Goal: Task Accomplishment & Management: Complete application form

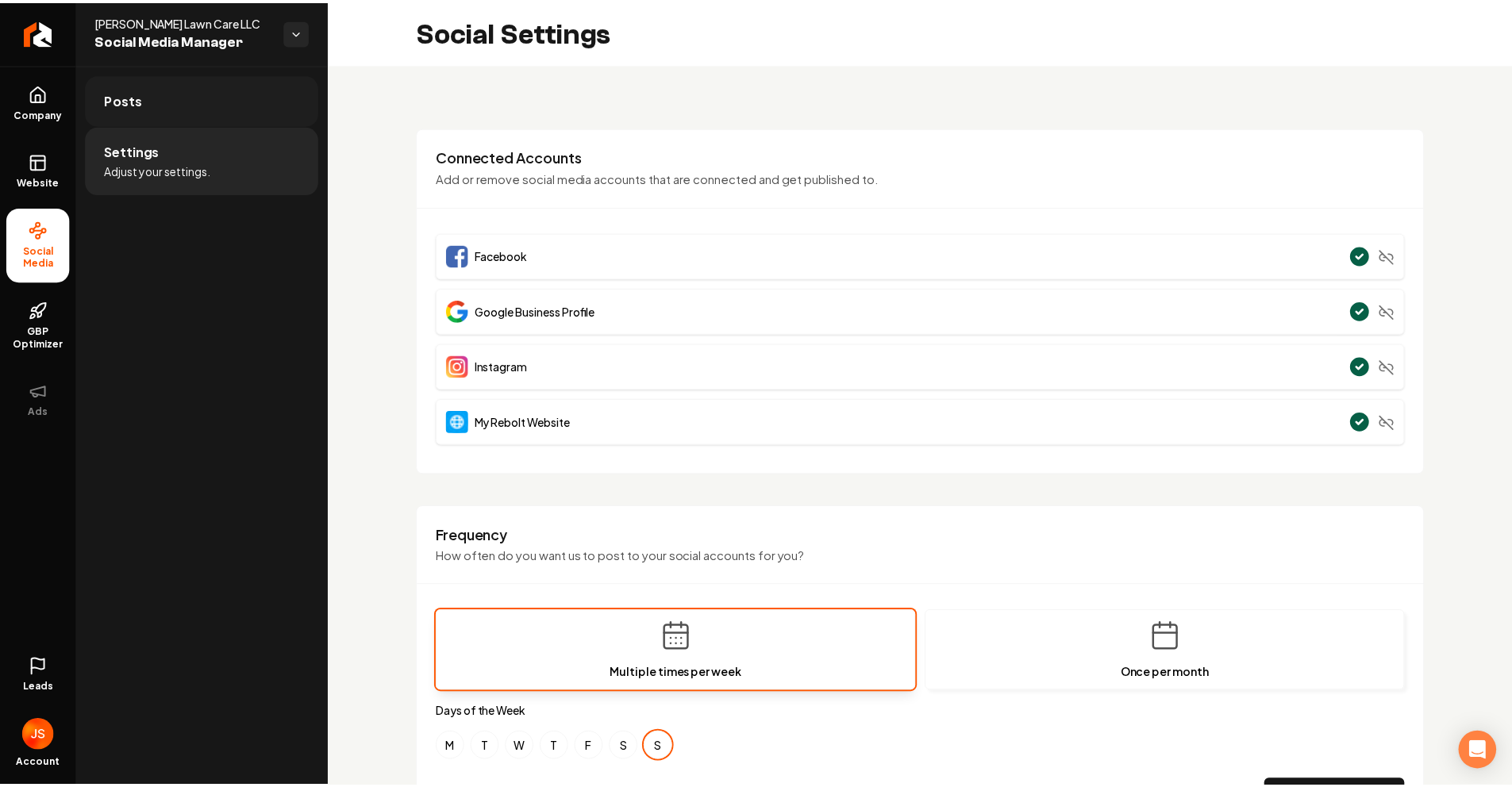
scroll to position [214, 0]
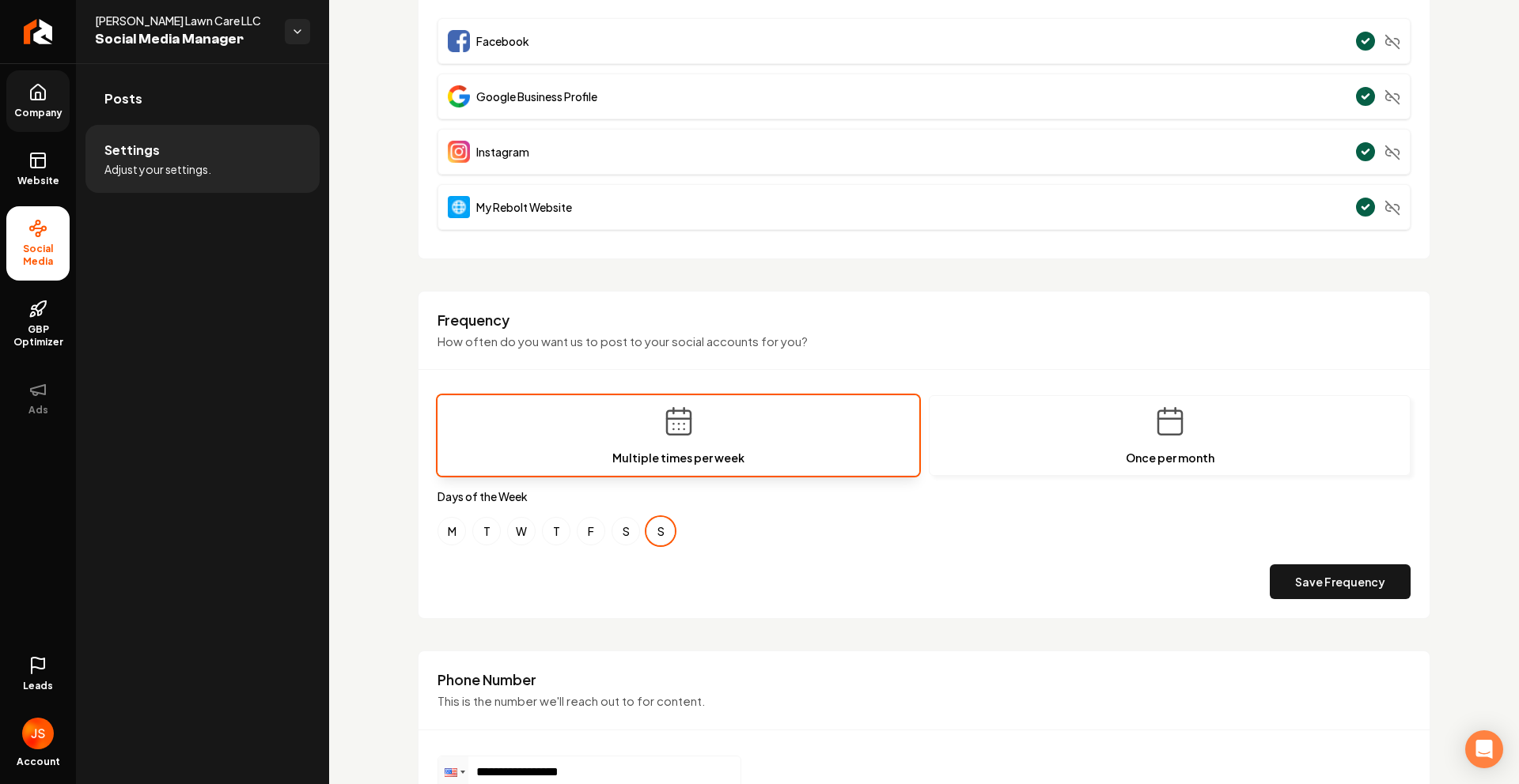
click at [61, 82] on link "Company" at bounding box center [37, 100] width 63 height 61
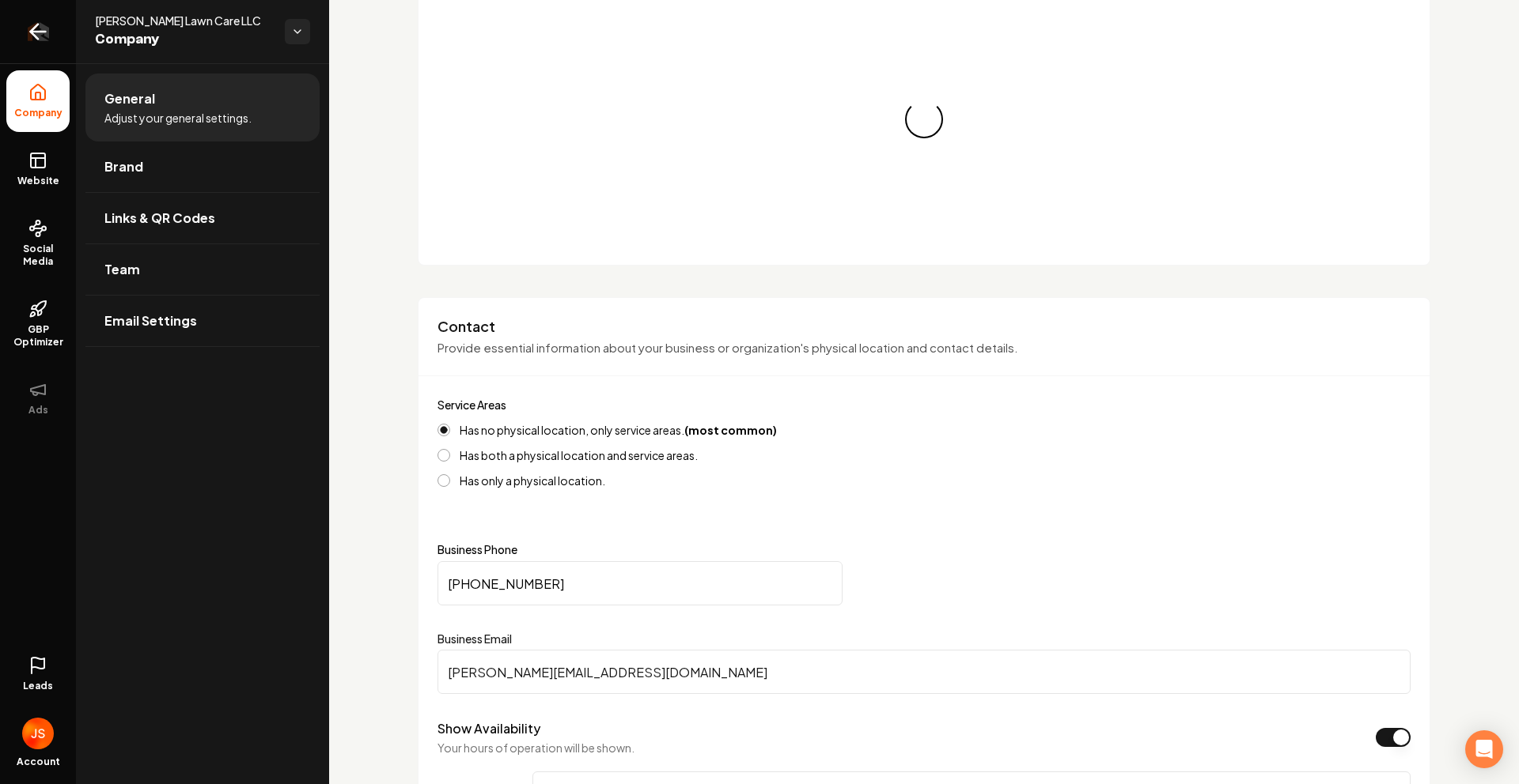
click at [70, 32] on link "Return to dashboard" at bounding box center [37, 31] width 76 height 63
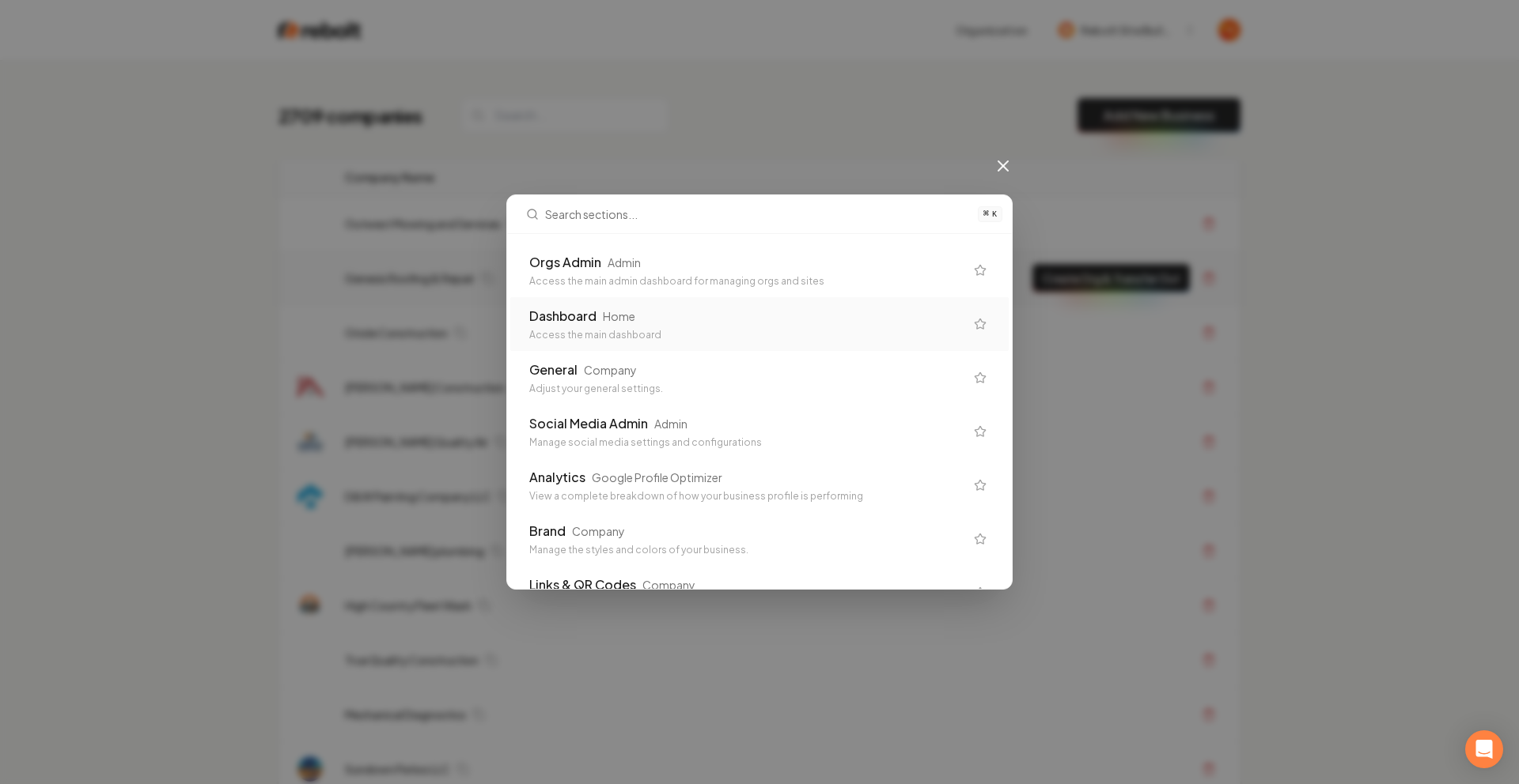
click at [655, 281] on div "Access the main admin dashboard for managing orgs and sites" at bounding box center [747, 281] width 435 height 12
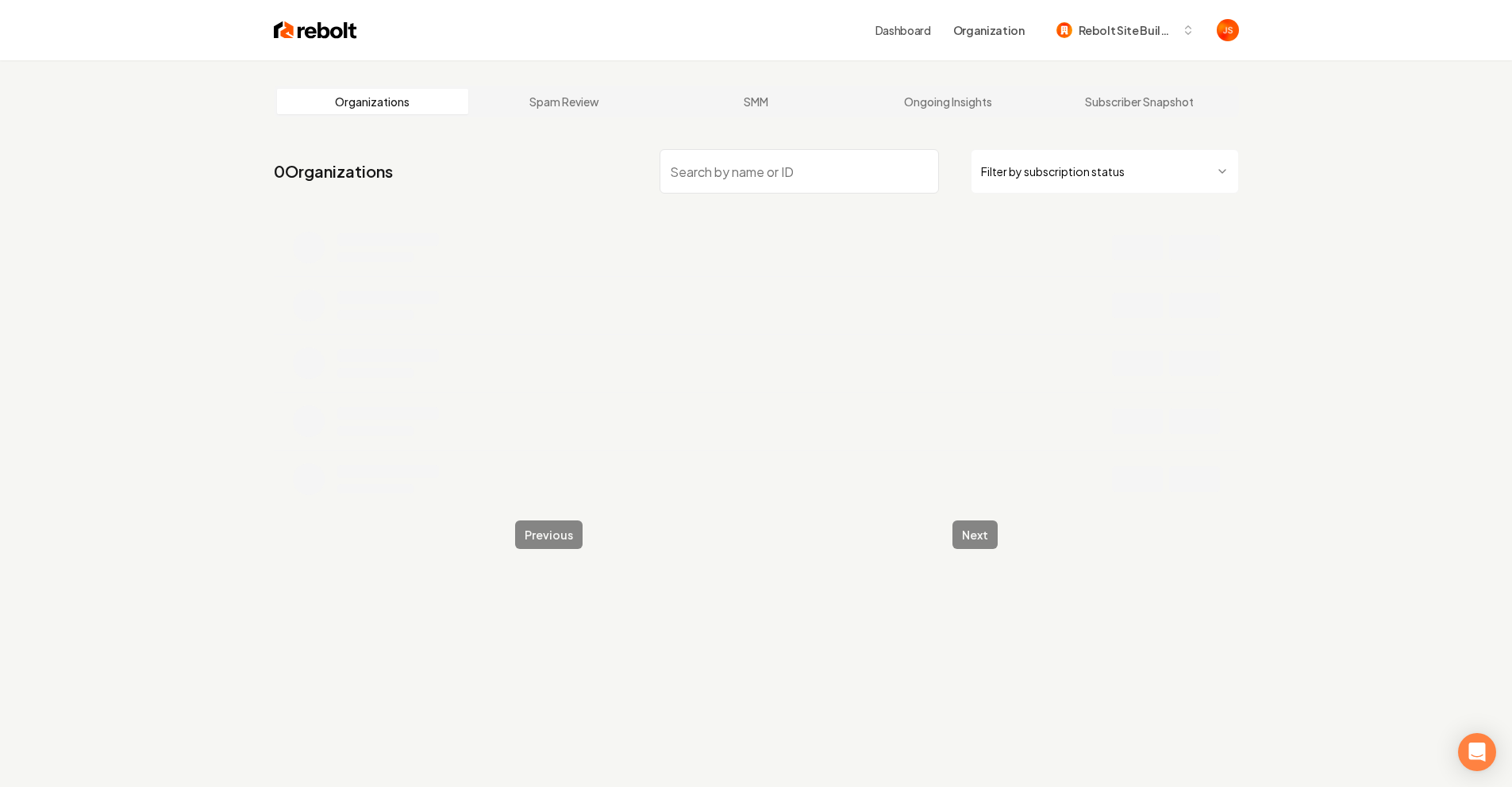
click at [838, 166] on input "search" at bounding box center [799, 171] width 279 height 45
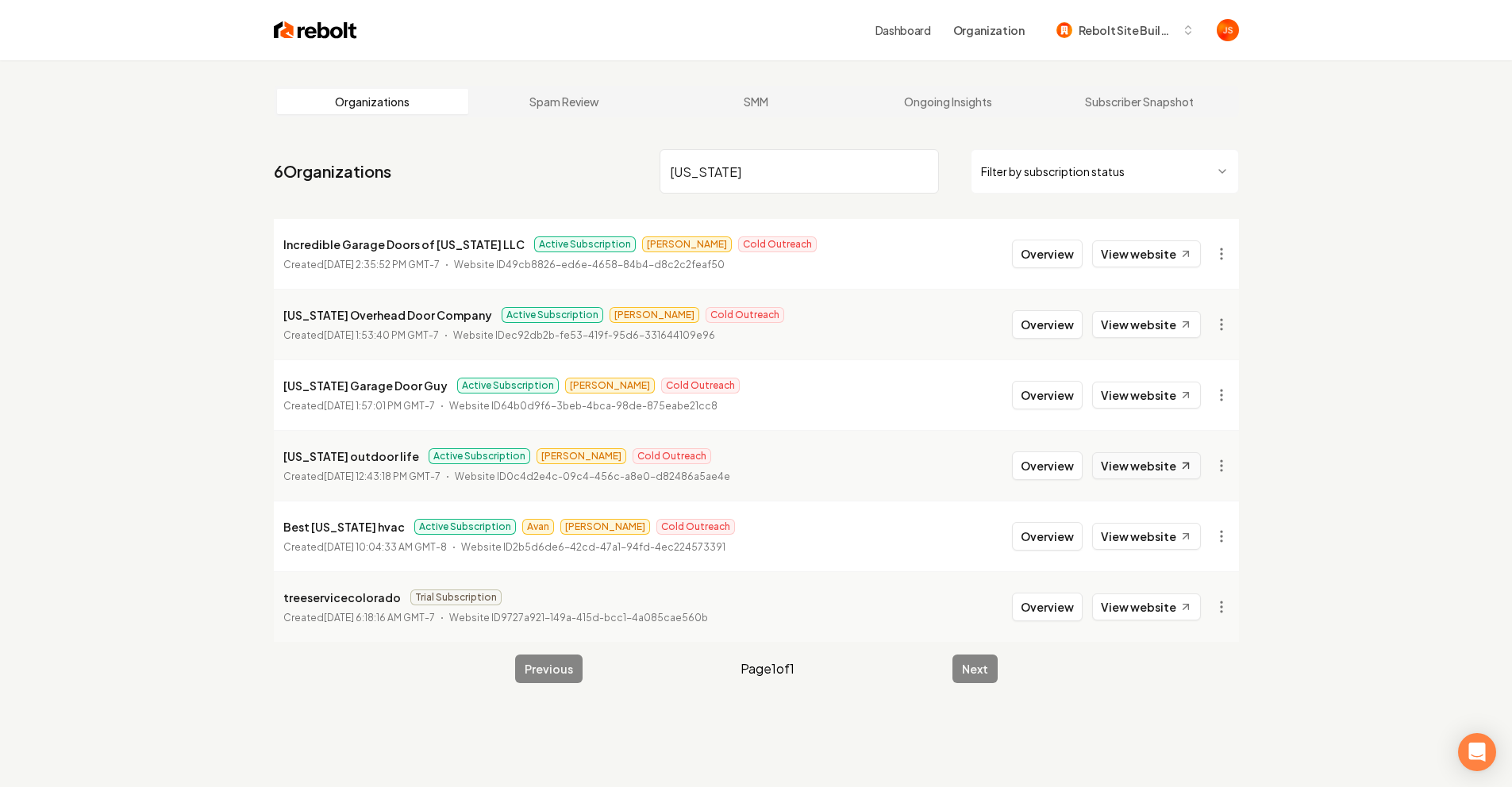
type input "Colorado"
click at [1144, 454] on link "View website" at bounding box center [1146, 466] width 109 height 27
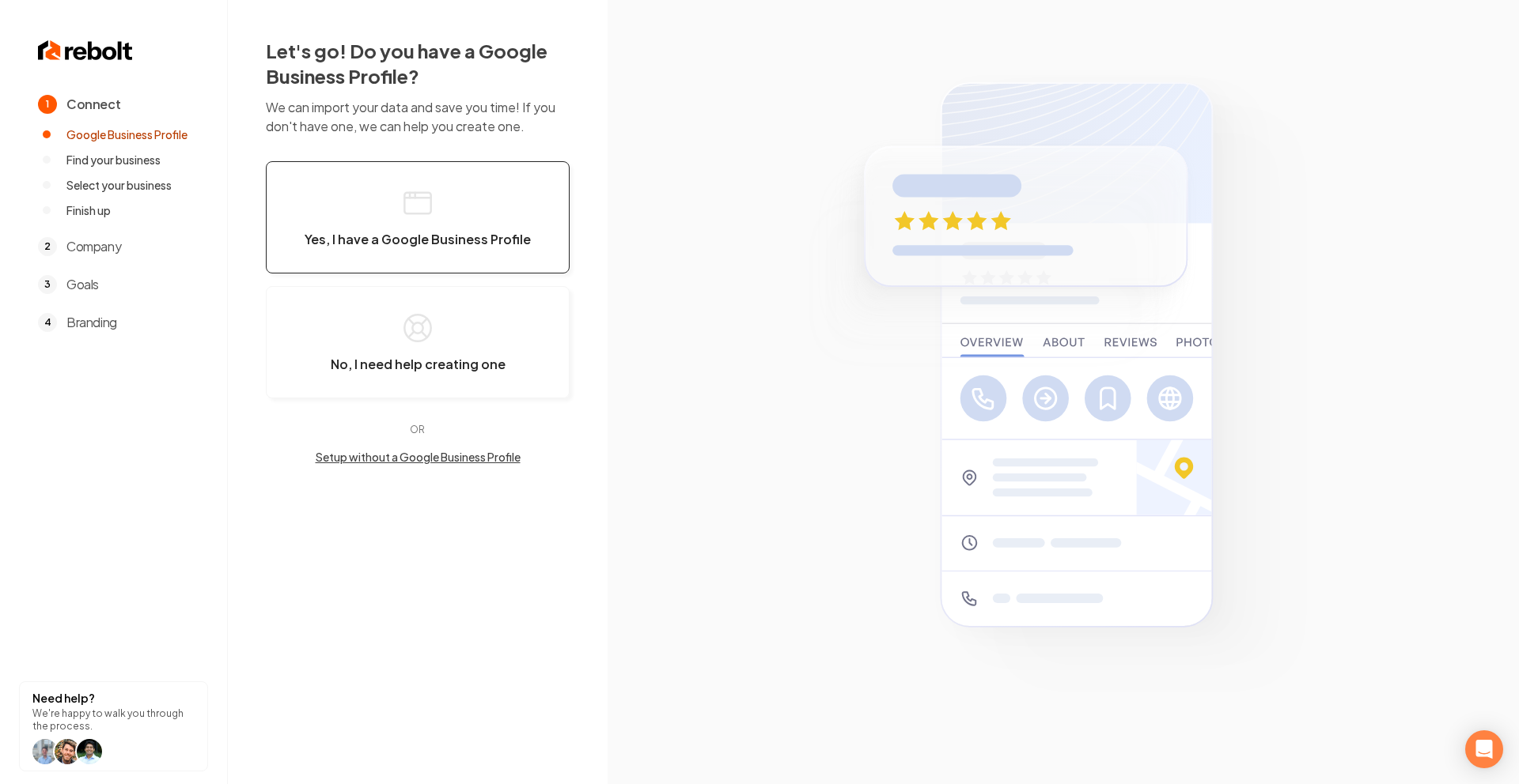
click at [497, 219] on button "Yes, I have a Google Business Profile" at bounding box center [418, 218] width 304 height 112
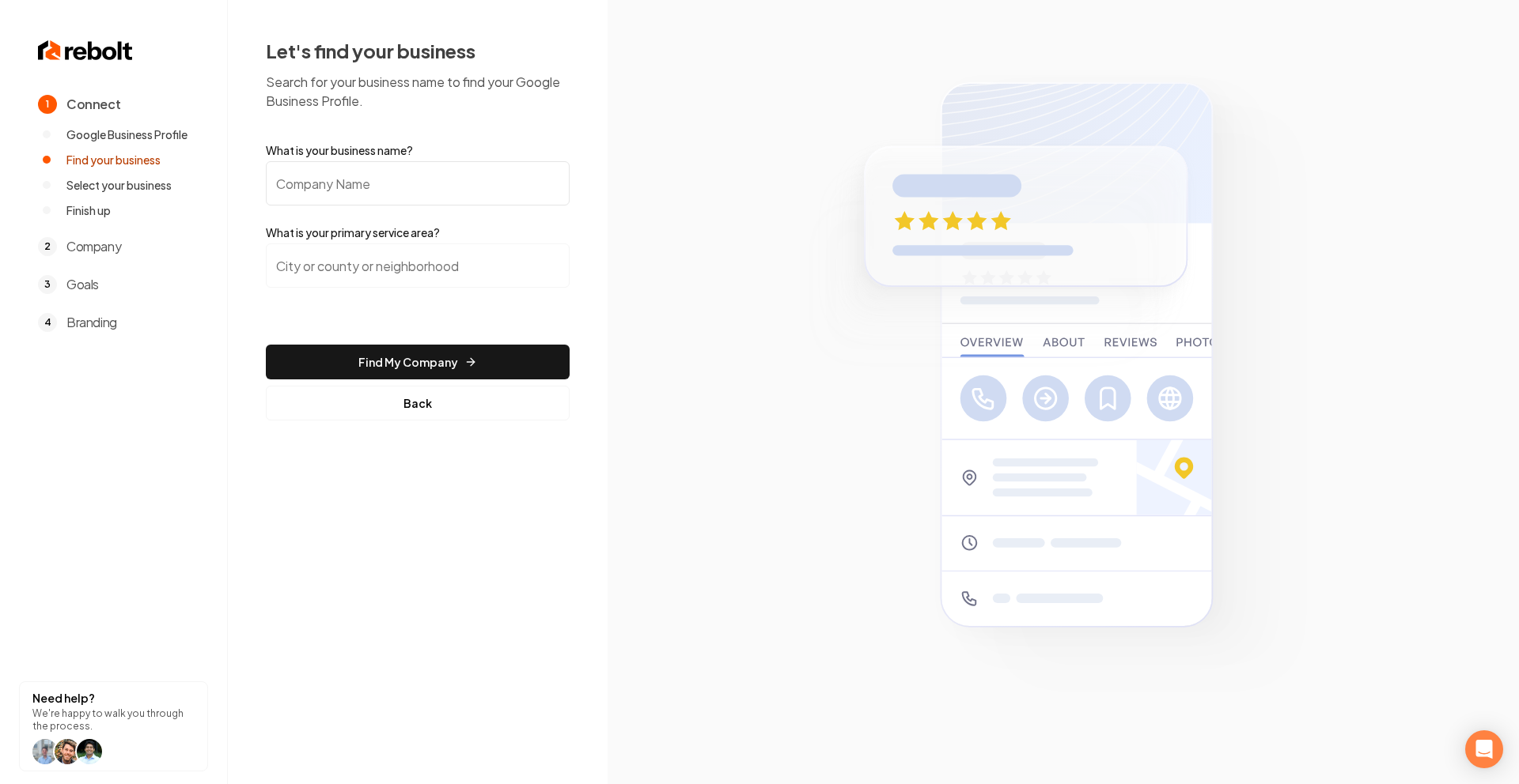
click at [425, 204] on input "What is your business name?" at bounding box center [418, 184] width 304 height 44
paste input "Southern Seasons Landscaping And Design"
type input "Southern Seasons Landscaping And Design"
click at [410, 265] on input "search" at bounding box center [418, 265] width 304 height 44
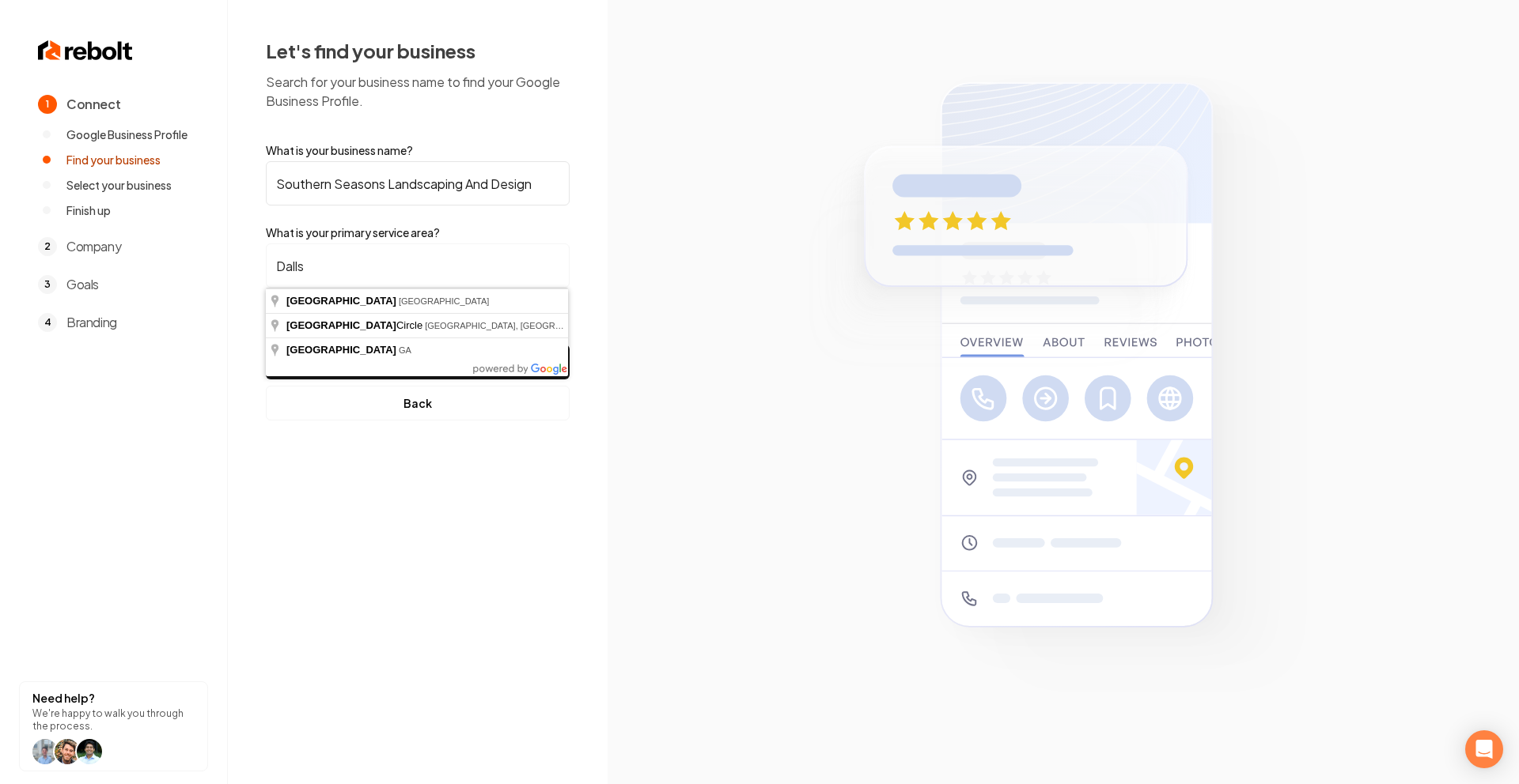
type input "Dallas, TX"
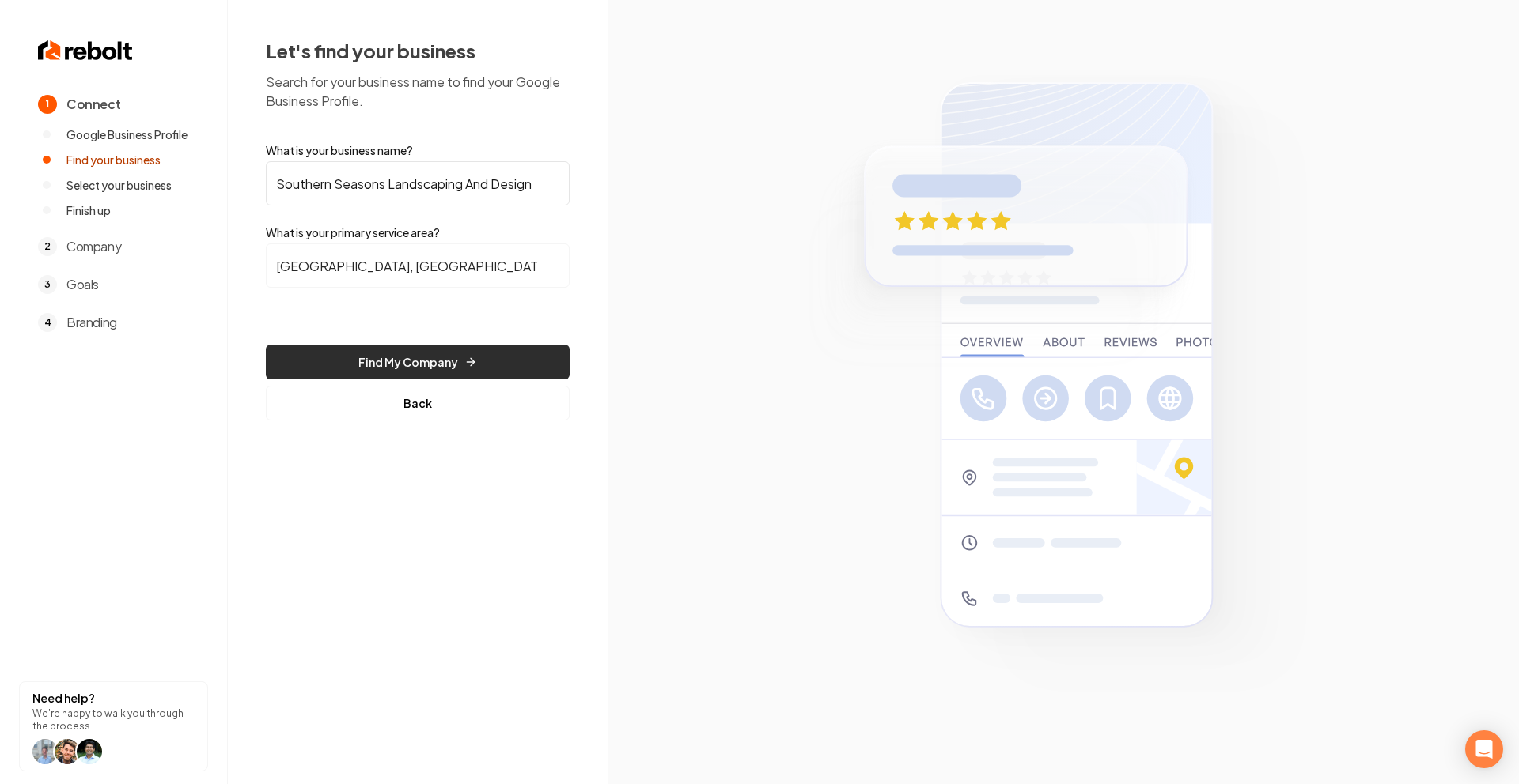
click at [397, 360] on button "Find My Company" at bounding box center [418, 361] width 304 height 35
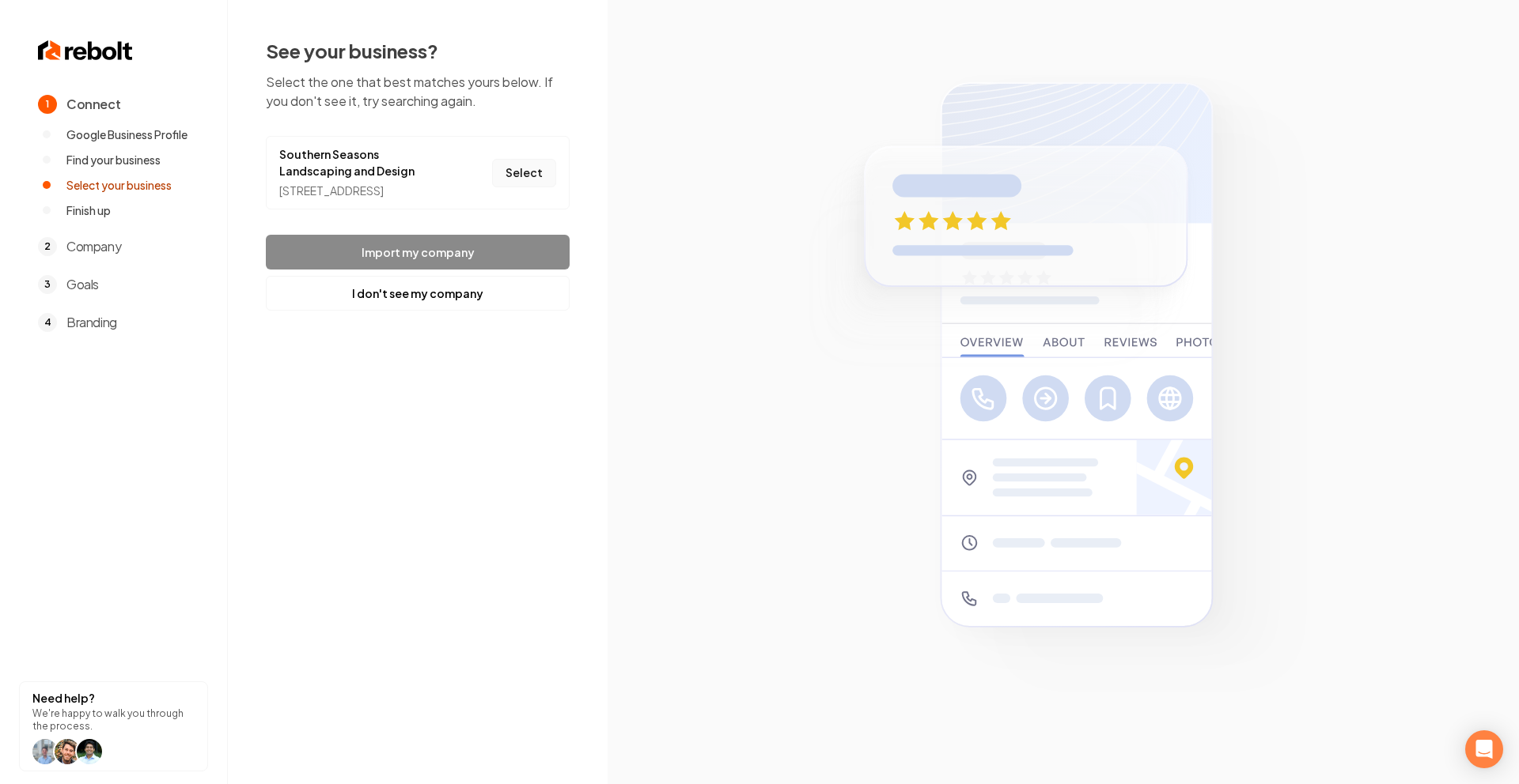
click at [518, 176] on button "Select" at bounding box center [524, 173] width 64 height 28
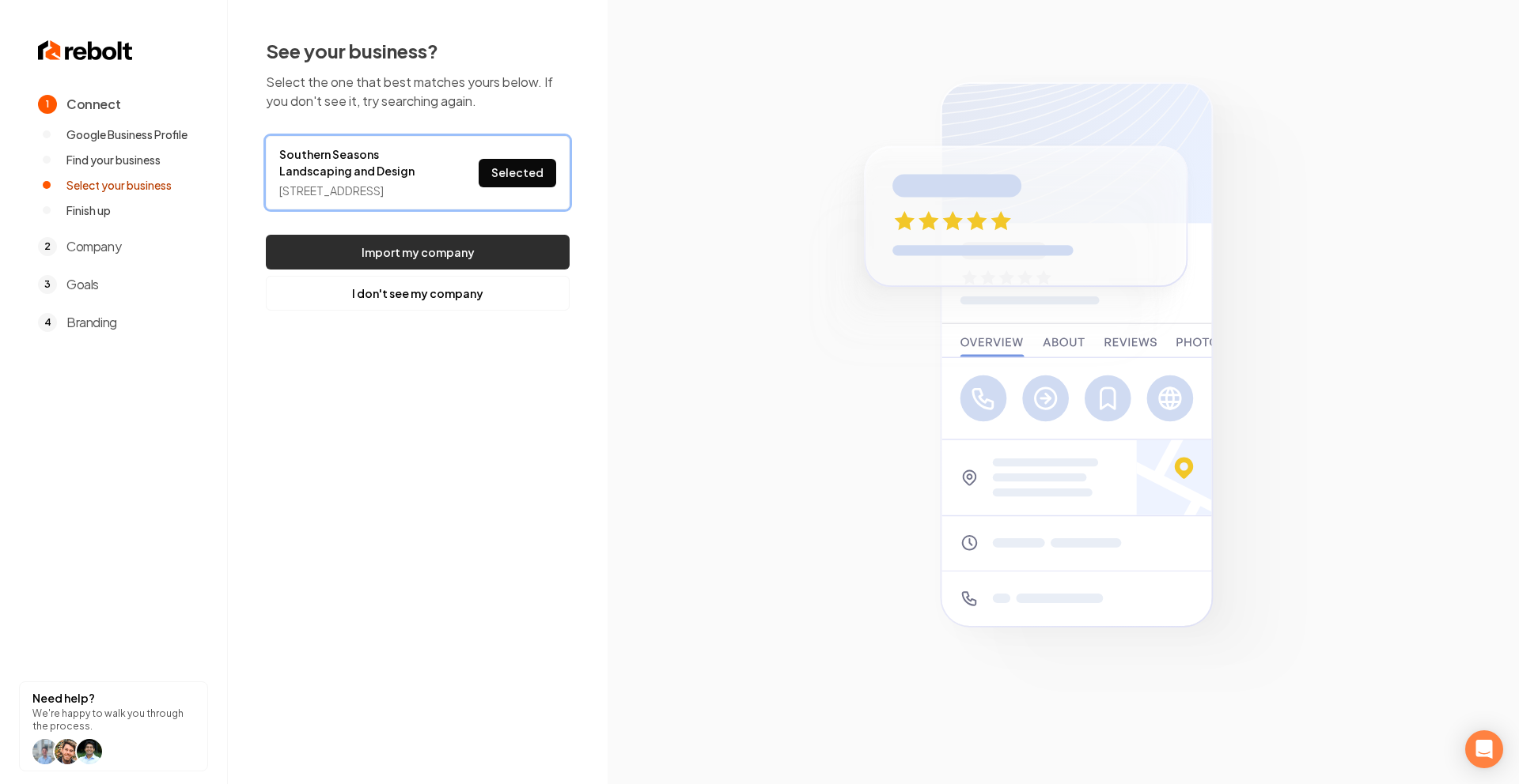
click at [510, 263] on button "Import my company" at bounding box center [418, 251] width 304 height 35
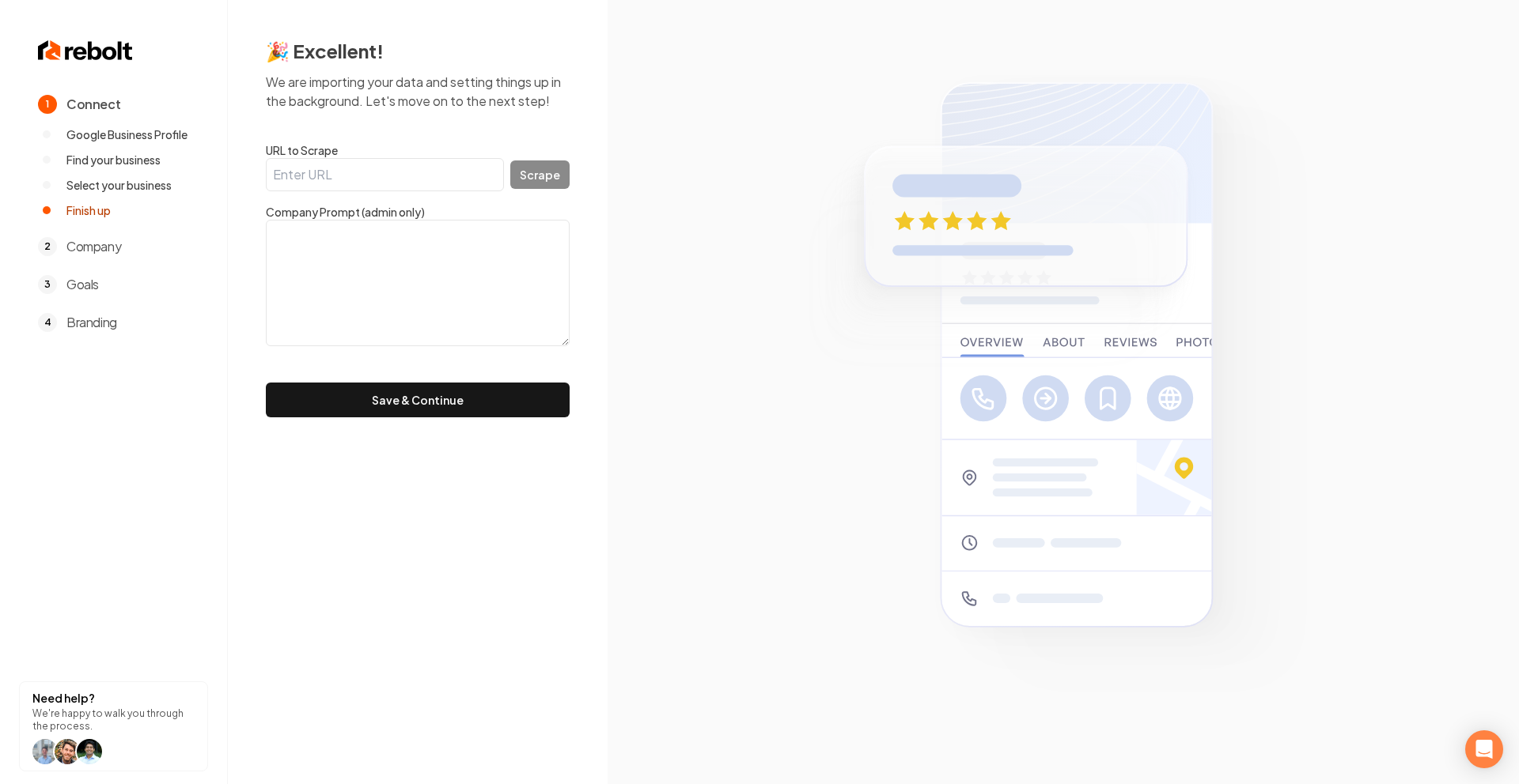
click at [391, 188] on input "URL to Scrape" at bounding box center [385, 174] width 238 height 33
paste input "https://southernseasonstx.com/"
type input "https://southernseasonstx.com/"
click at [540, 177] on button "Scrape" at bounding box center [539, 175] width 60 height 28
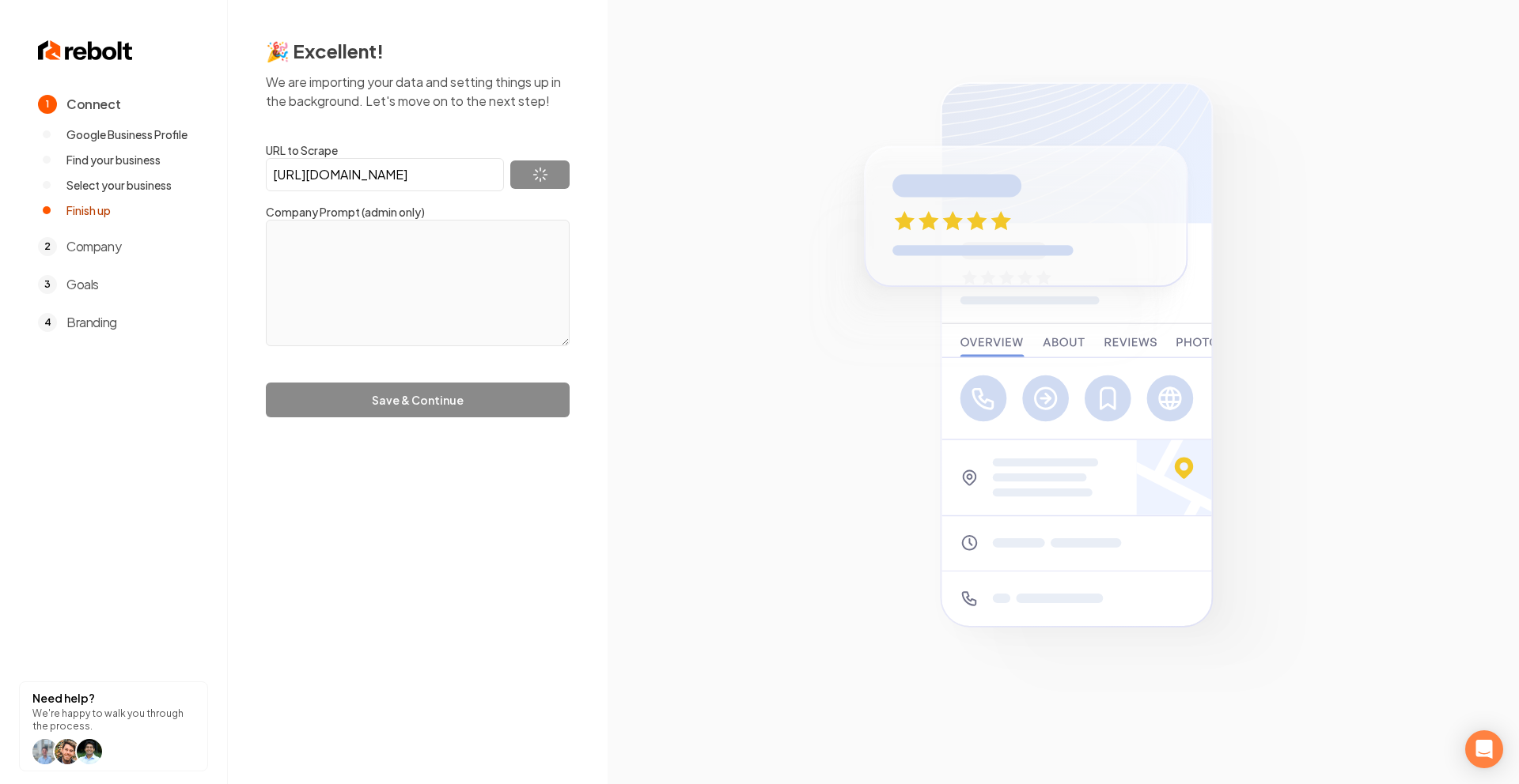
type textarea "Southern Seasons LLC is based out of Rockwall, Texas, servicing the DFW metropl…"
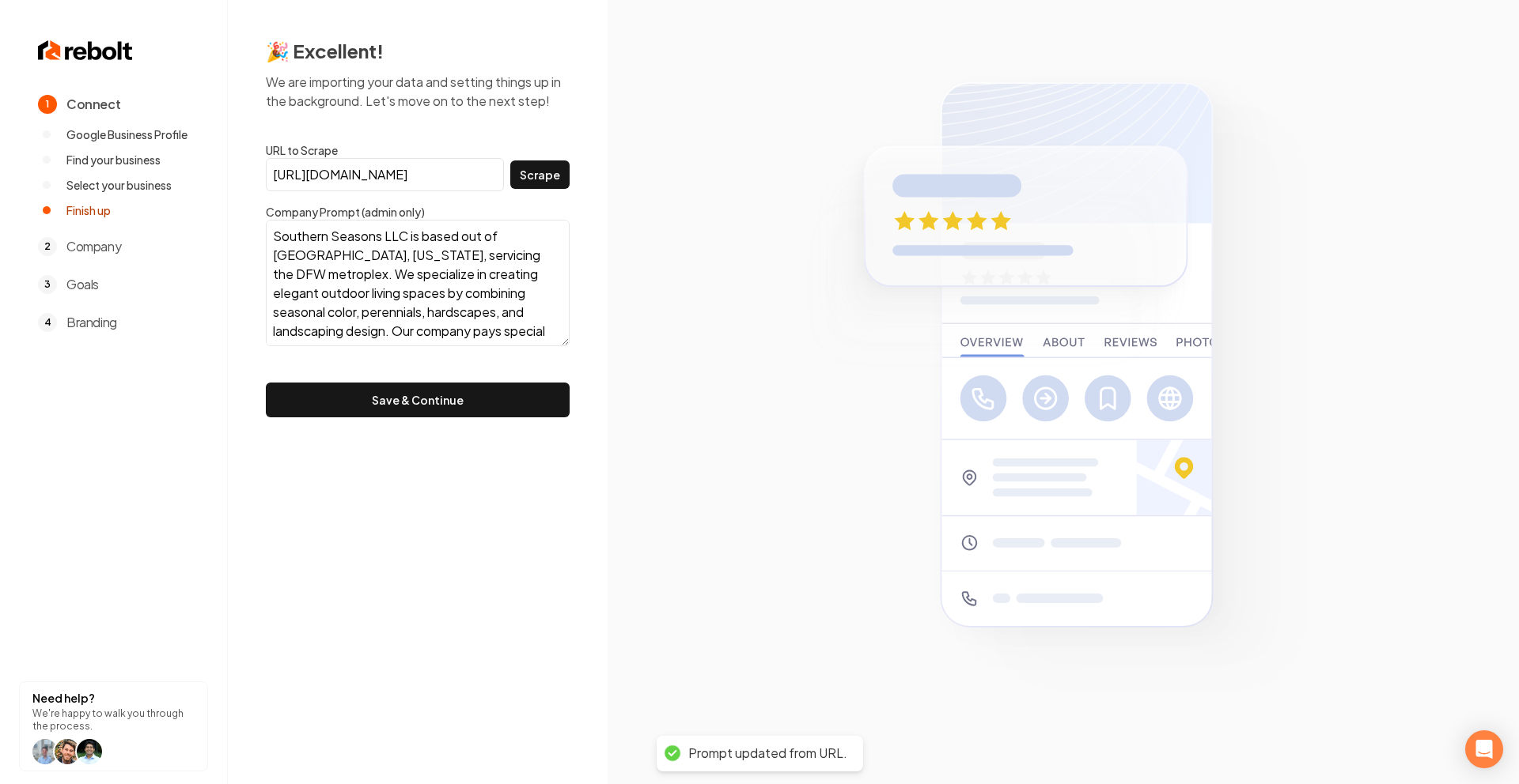
click at [487, 392] on button "Save & Continue" at bounding box center [418, 400] width 304 height 35
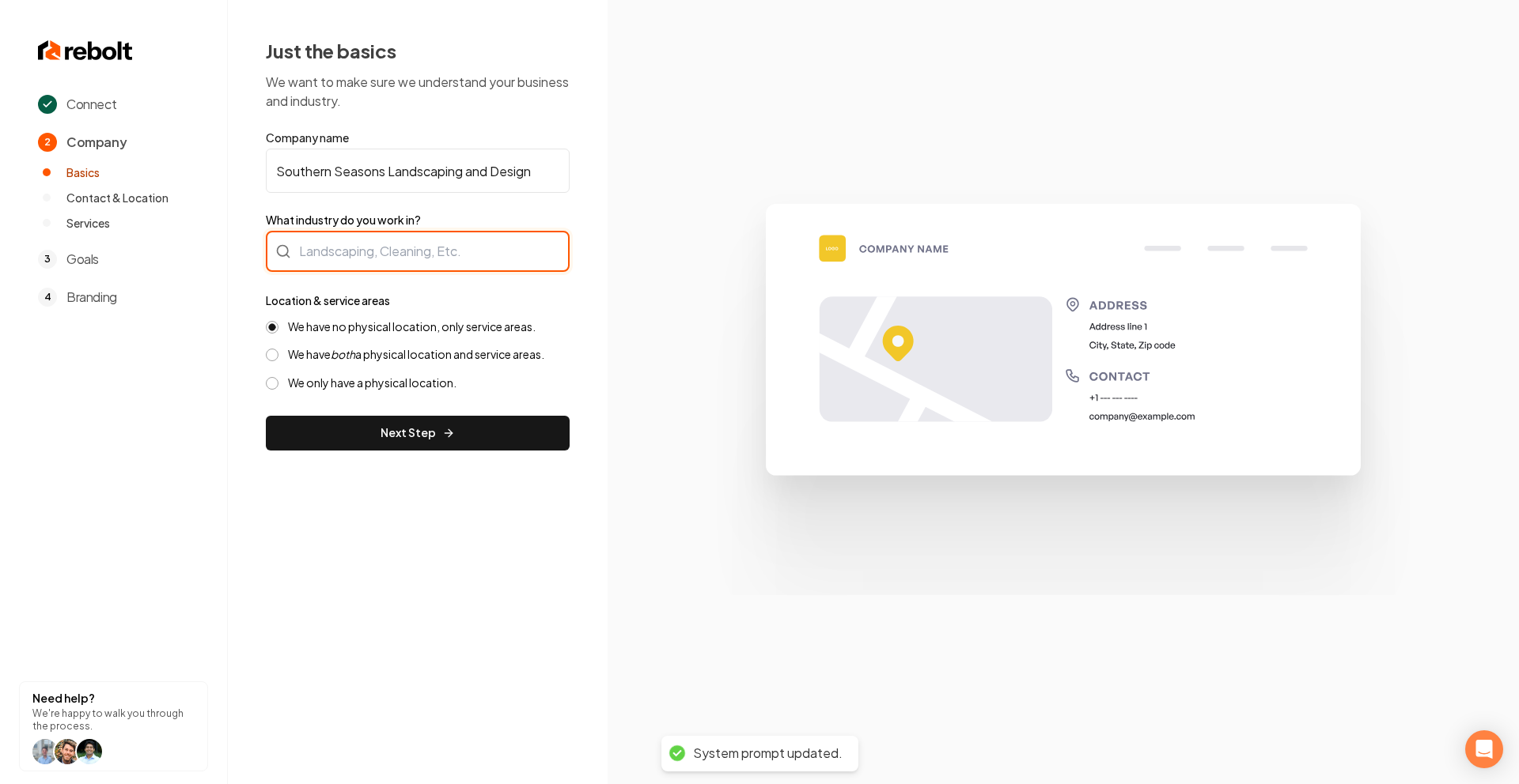
click at [329, 242] on div at bounding box center [418, 251] width 304 height 41
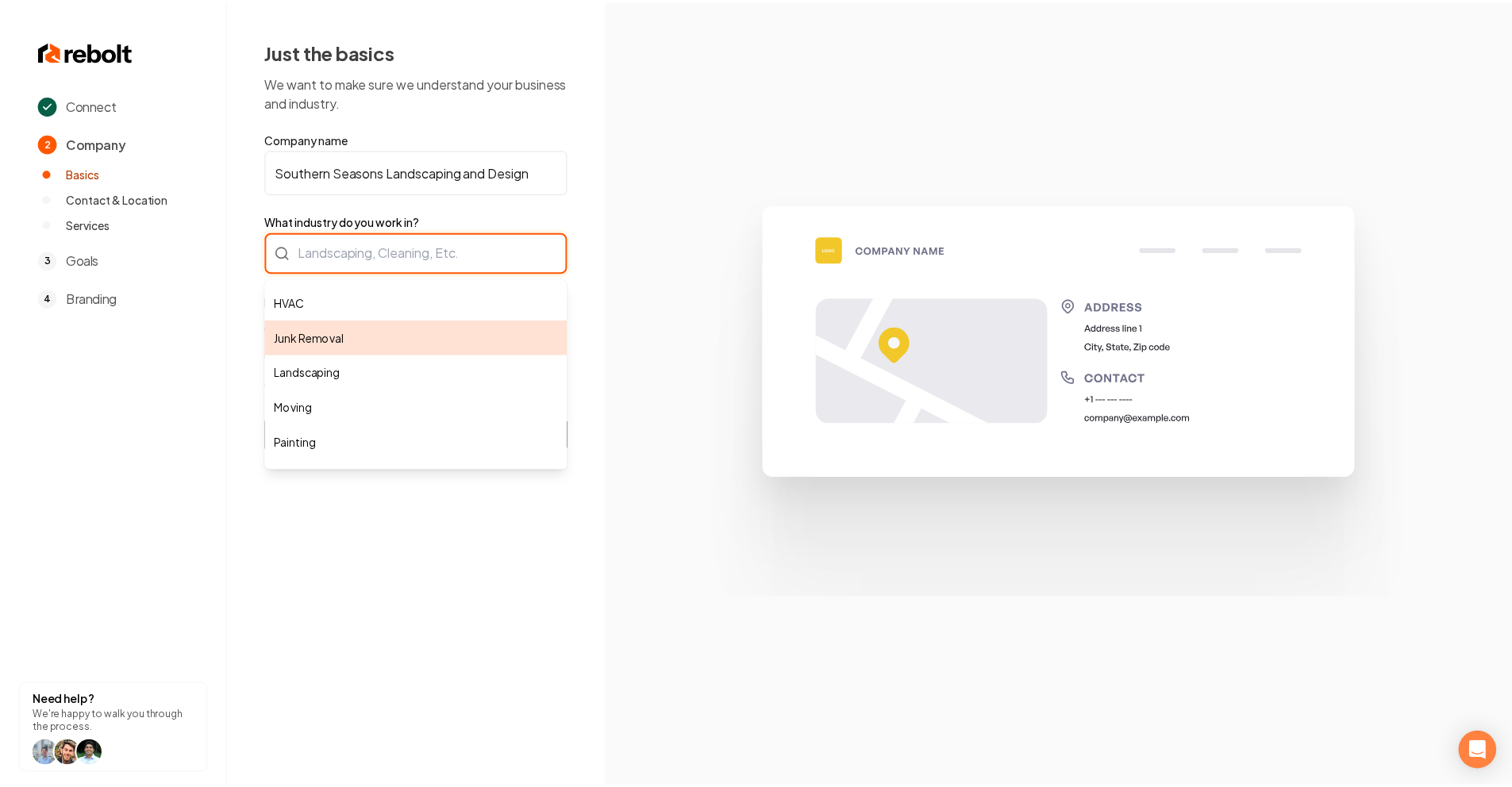
scroll to position [157, 0]
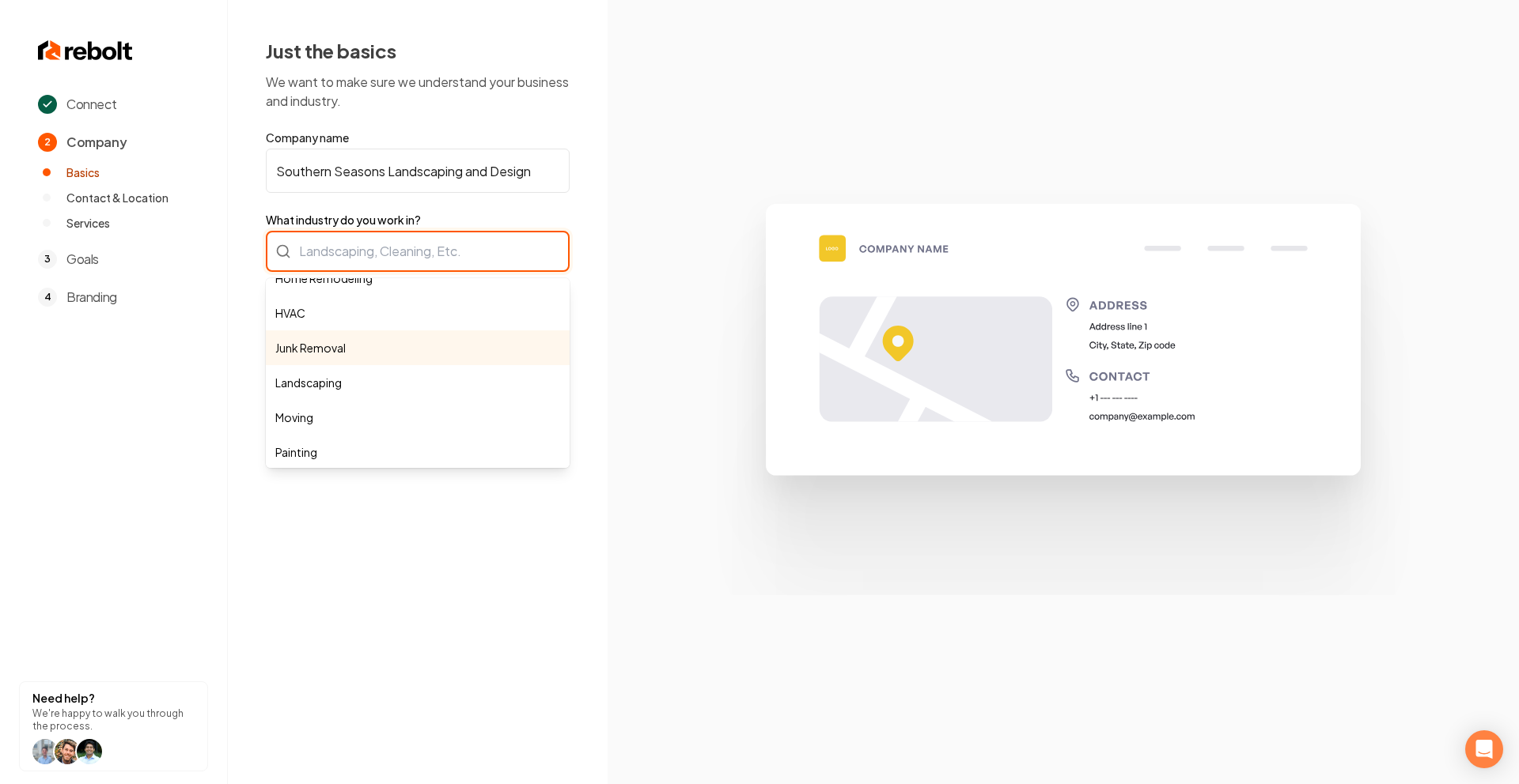
type input "Landscaping"
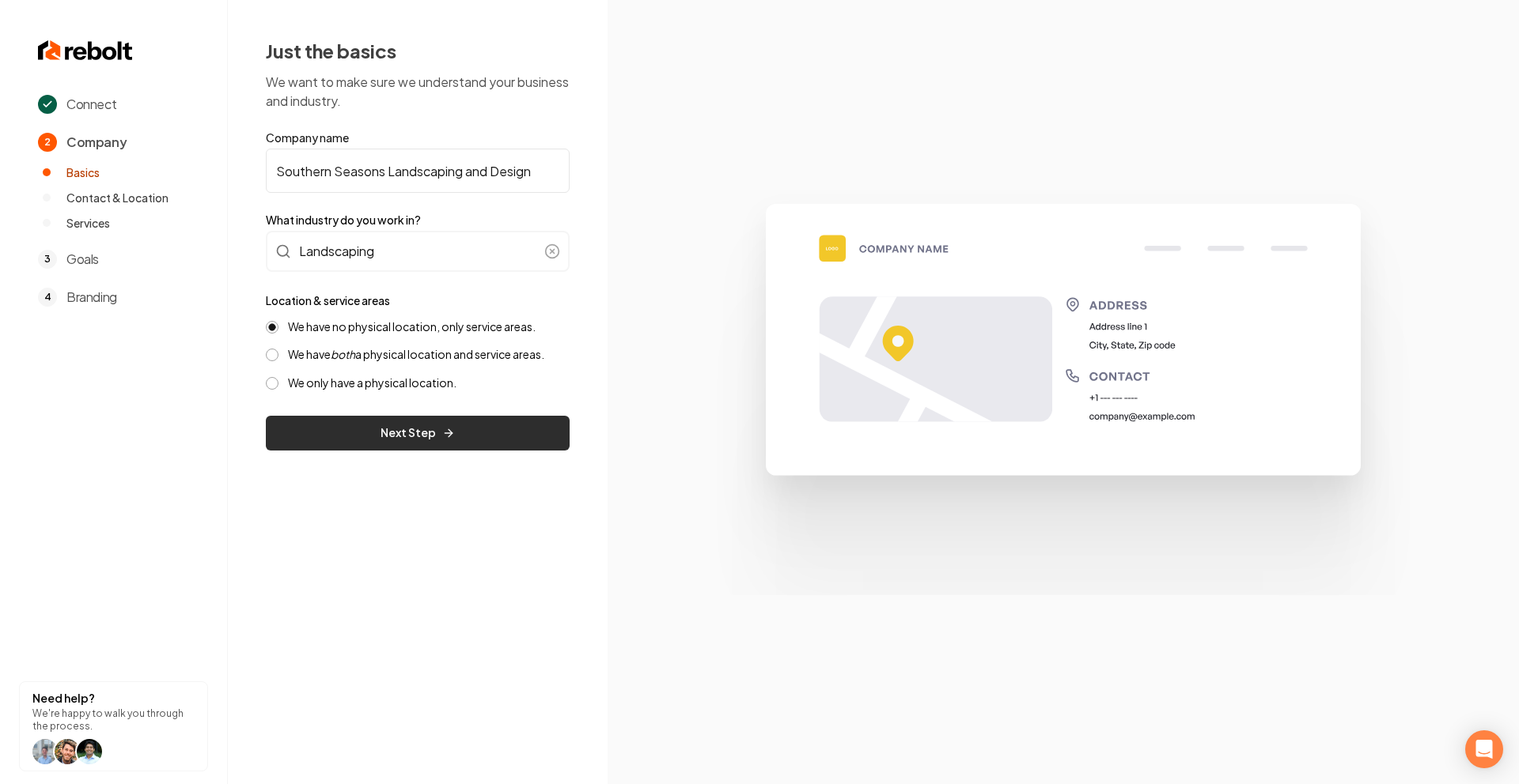
click at [389, 434] on button "Next Step" at bounding box center [418, 432] width 304 height 35
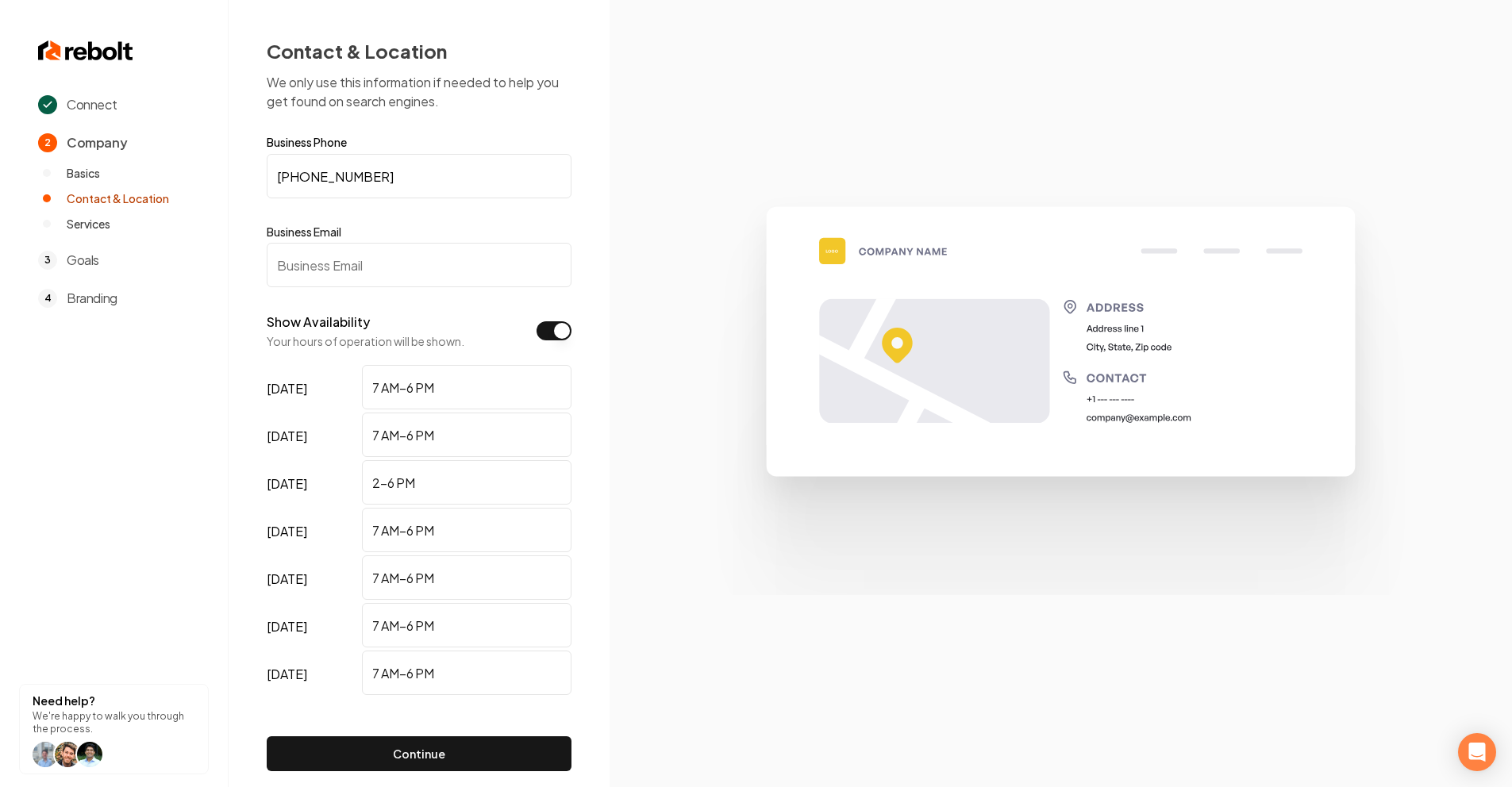
click at [400, 264] on input "Business Email" at bounding box center [419, 265] width 305 height 45
paste input "southernseasonstx@gmail.com"
type input "southernseasonstx@gmail.com"
click at [442, 313] on div "Show Availability Your hours of operation will be shown." at bounding box center [366, 331] width 198 height 37
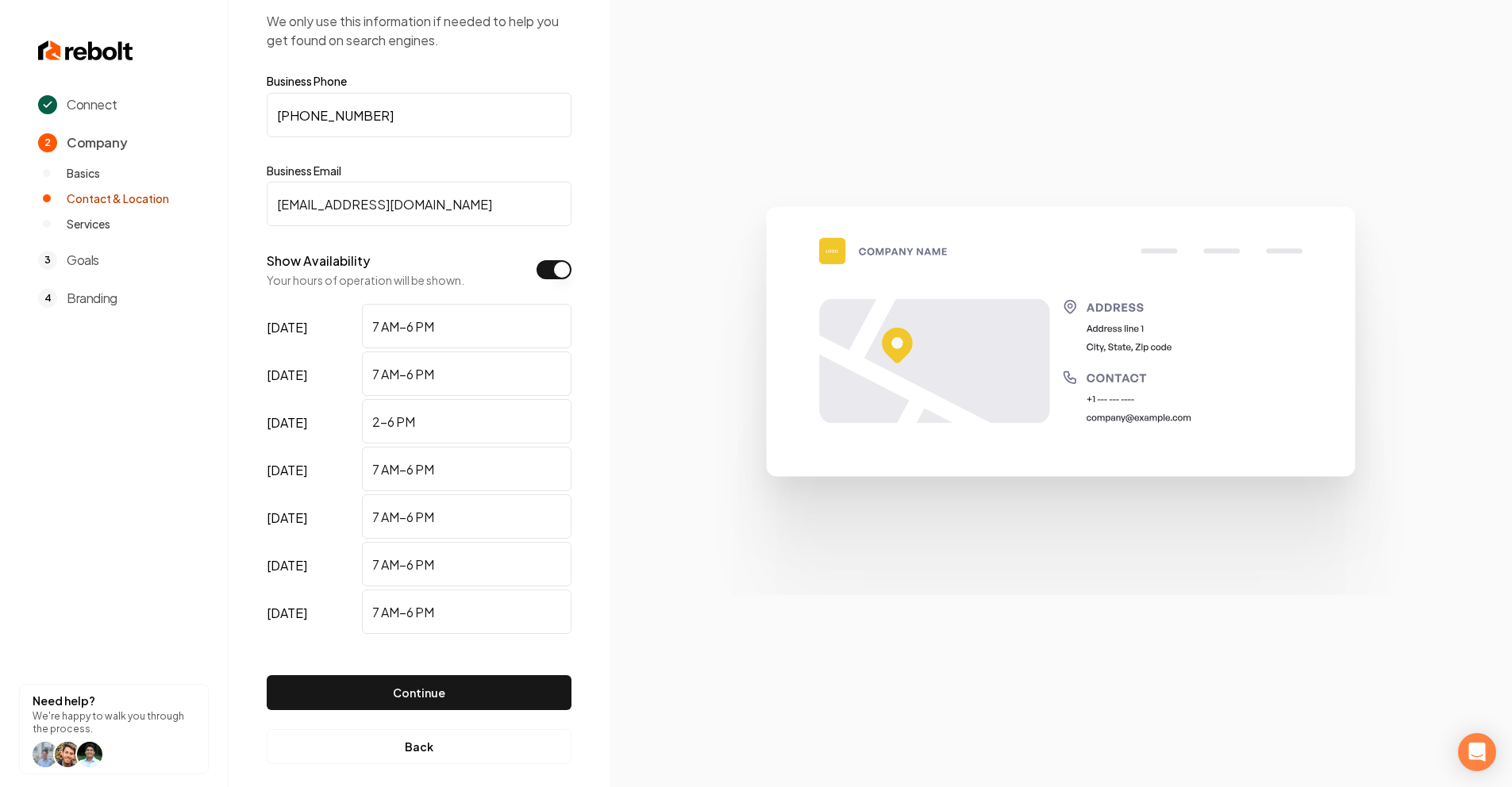
scroll to position [76, 0]
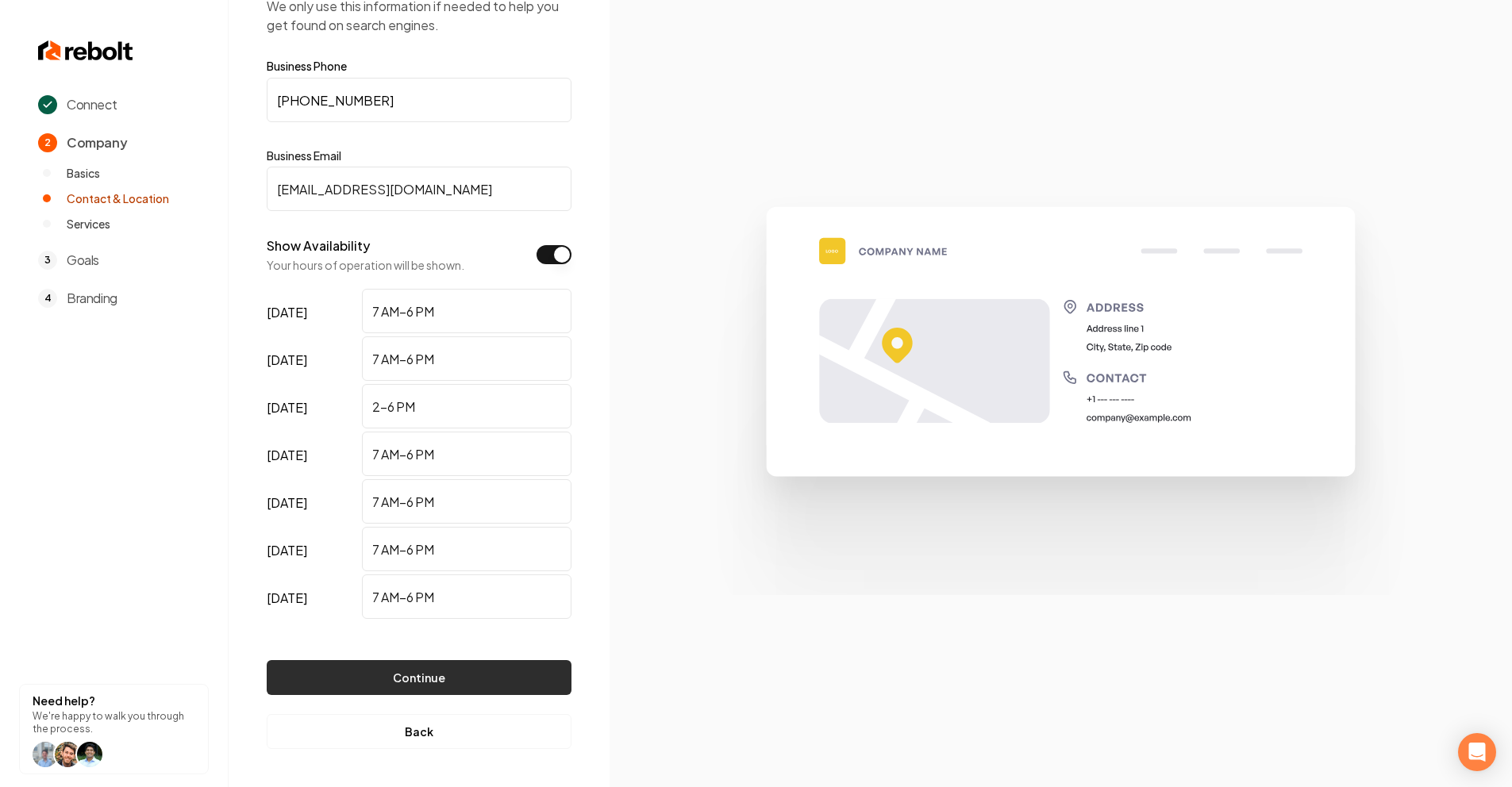
click at [429, 677] on button "Continue" at bounding box center [419, 677] width 305 height 35
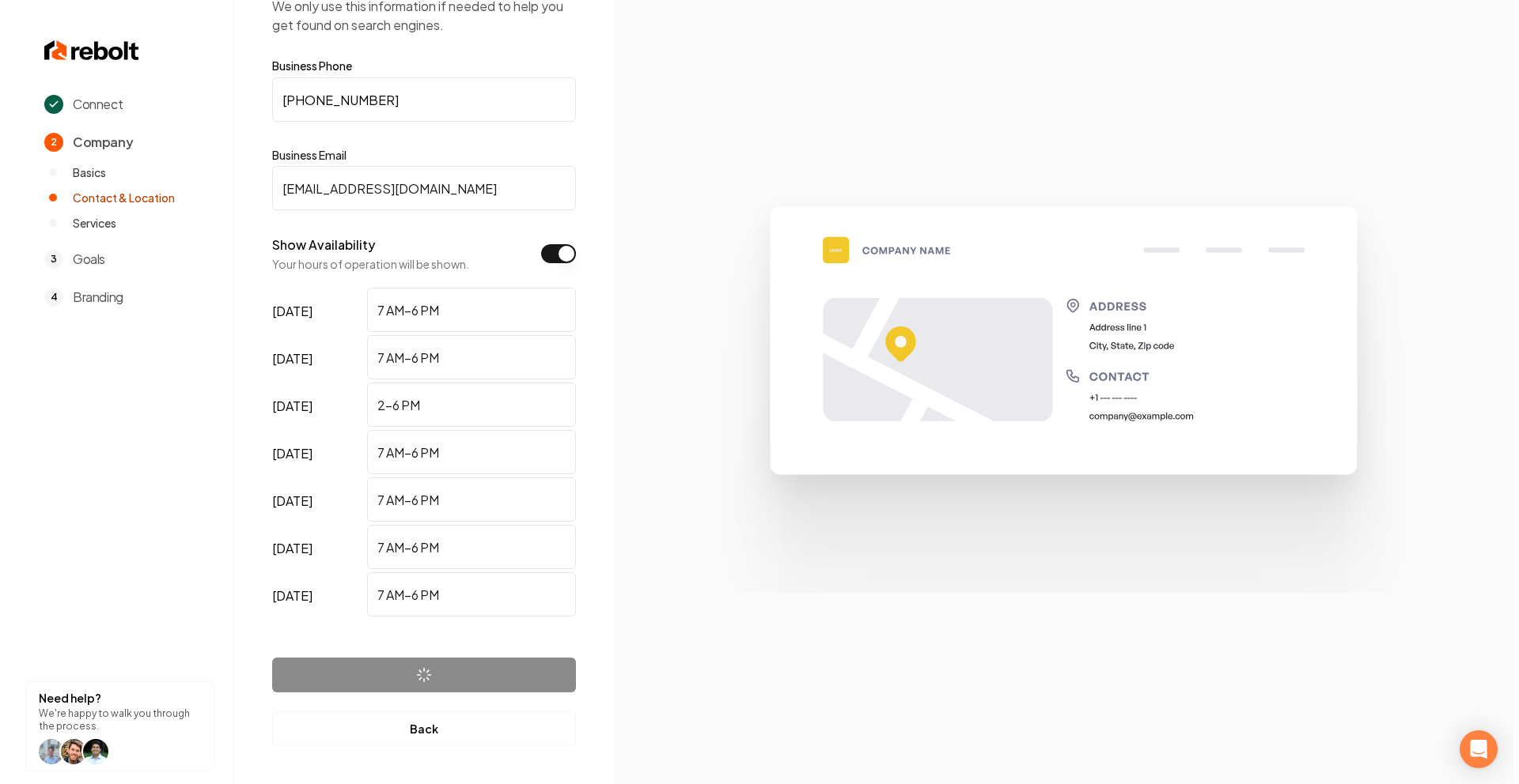
scroll to position [0, 0]
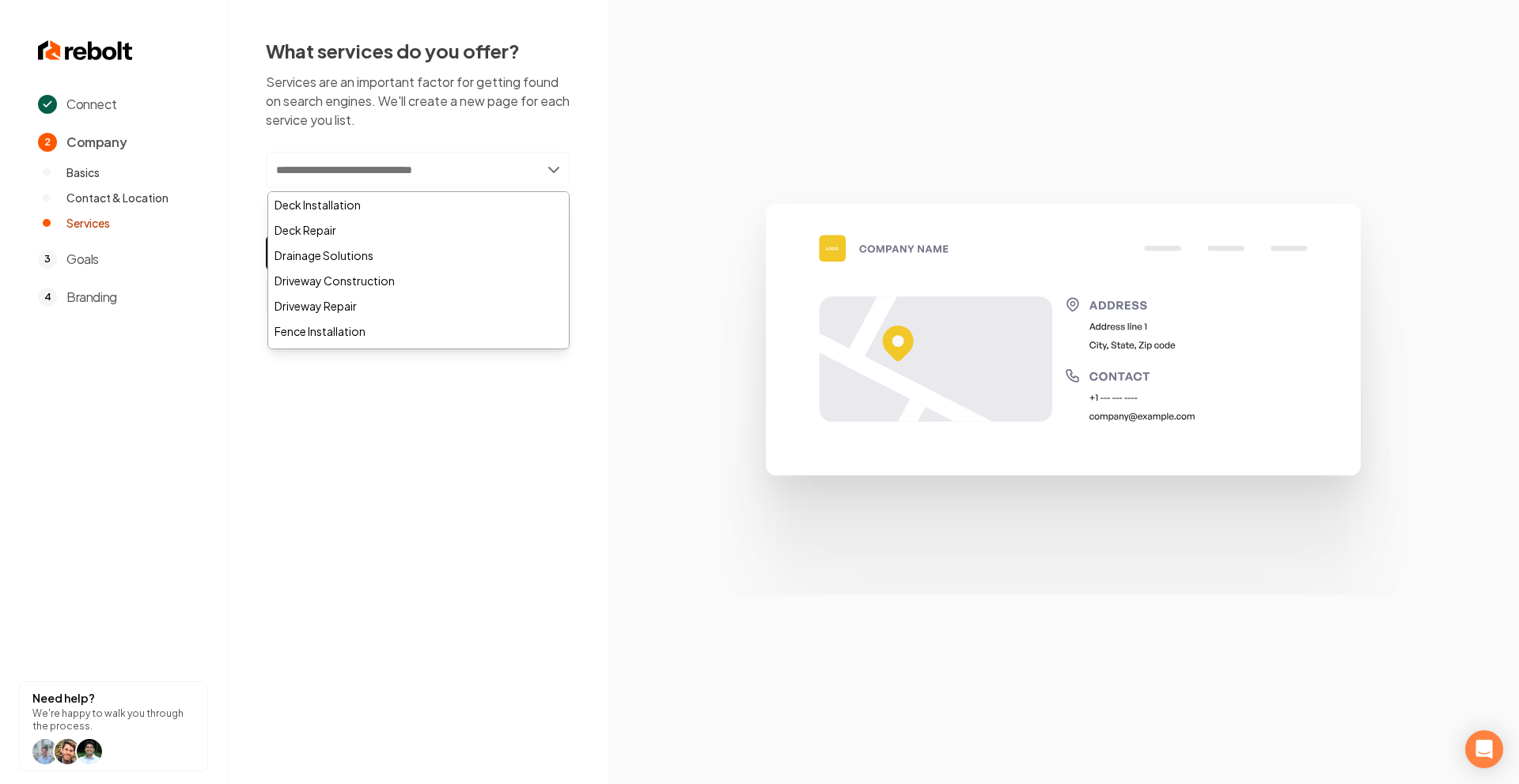
click at [481, 182] on input "text" at bounding box center [418, 170] width 304 height 36
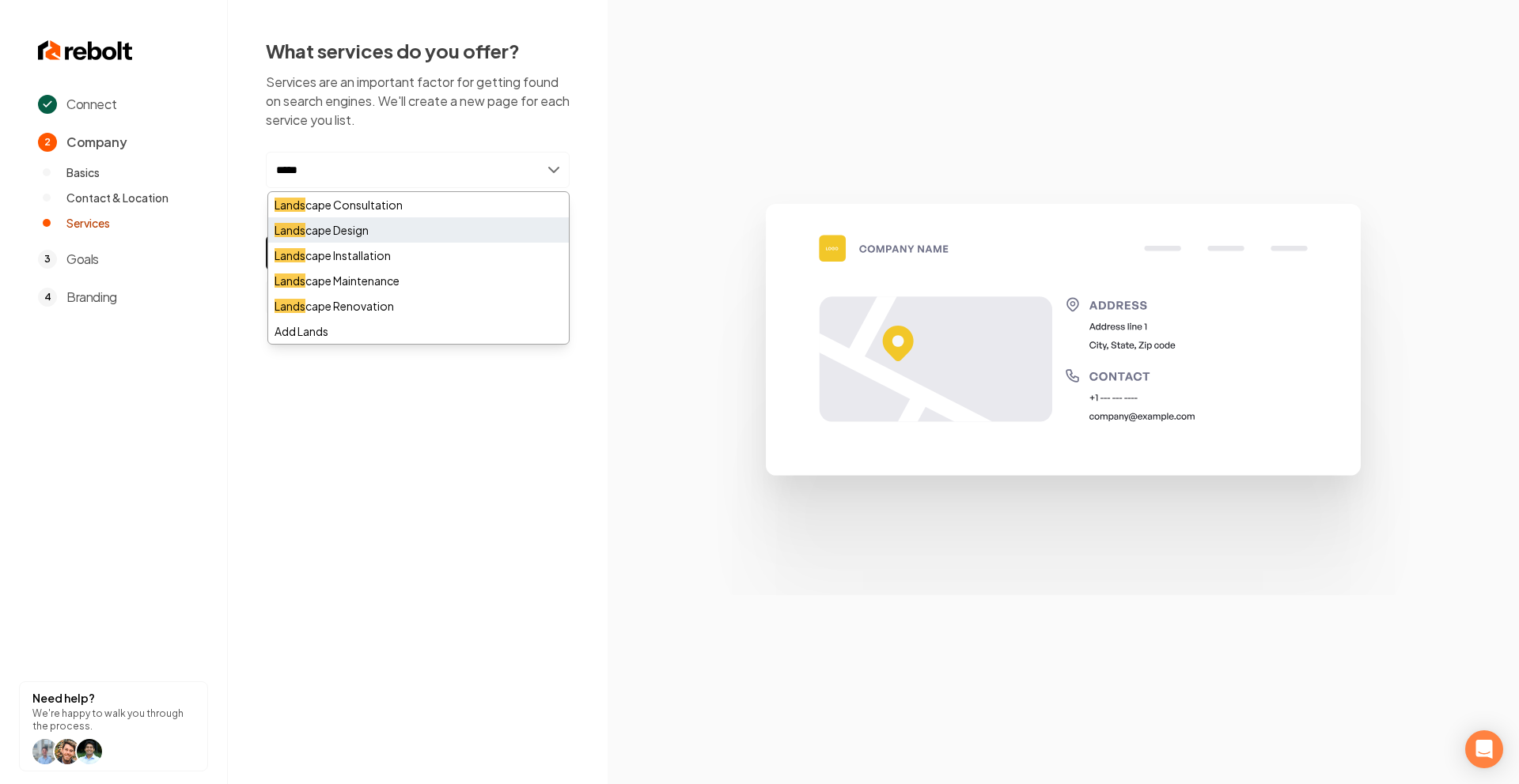
type input "*****"
click at [354, 226] on div "Lands cape Design" at bounding box center [418, 230] width 300 height 25
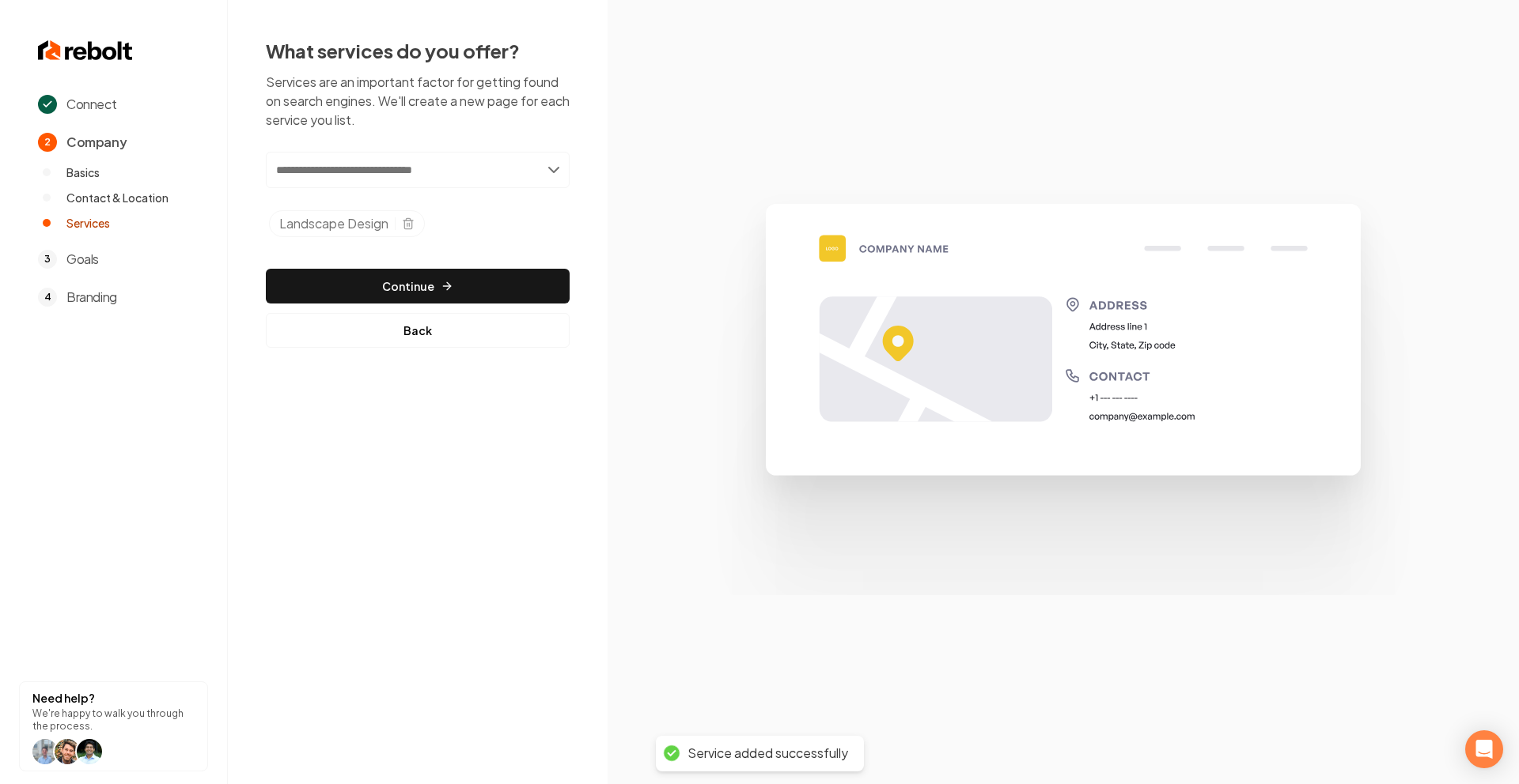
click at [373, 170] on input "text" at bounding box center [418, 170] width 304 height 36
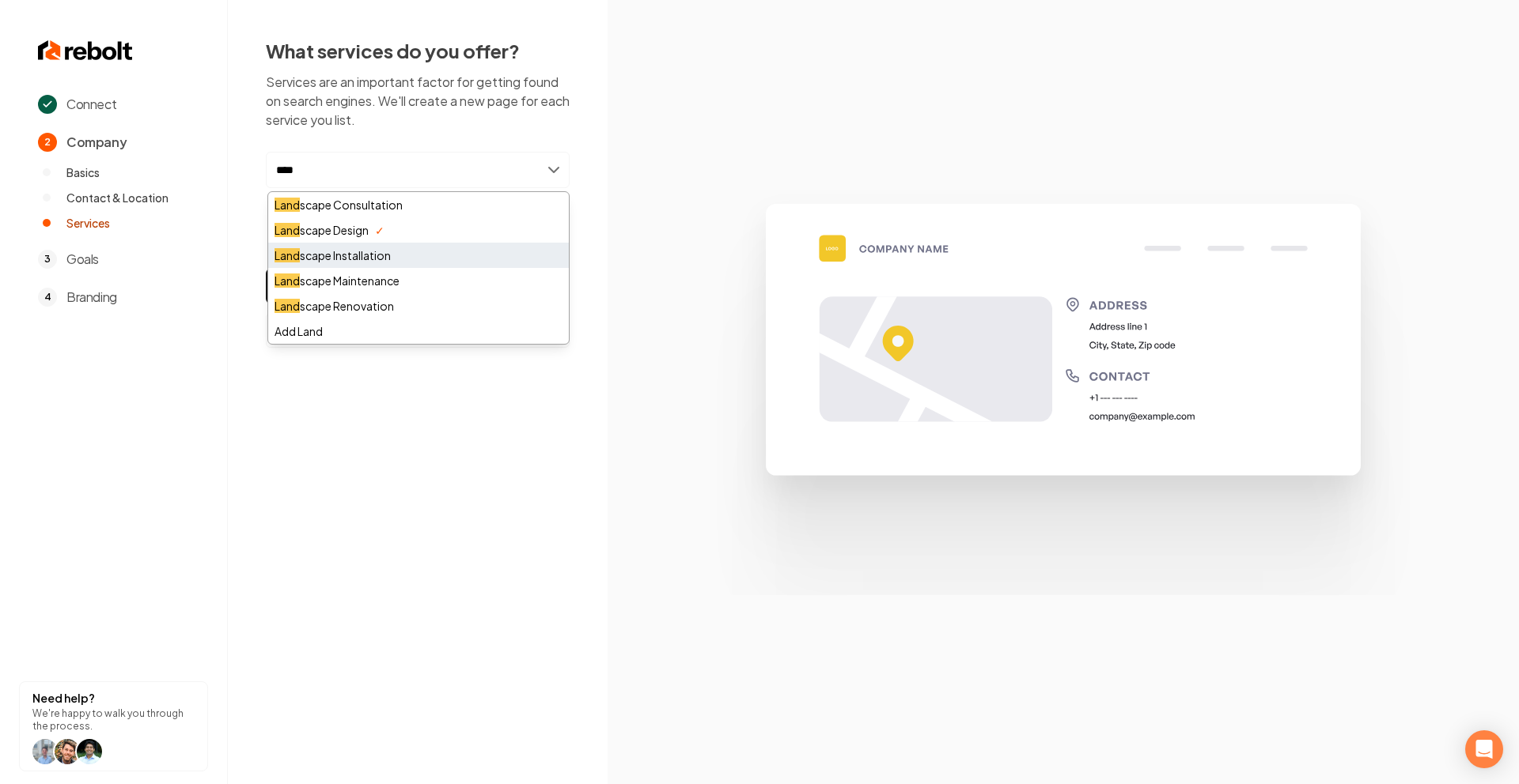
type input "****"
click at [383, 247] on div "Land scape Installation" at bounding box center [418, 255] width 300 height 25
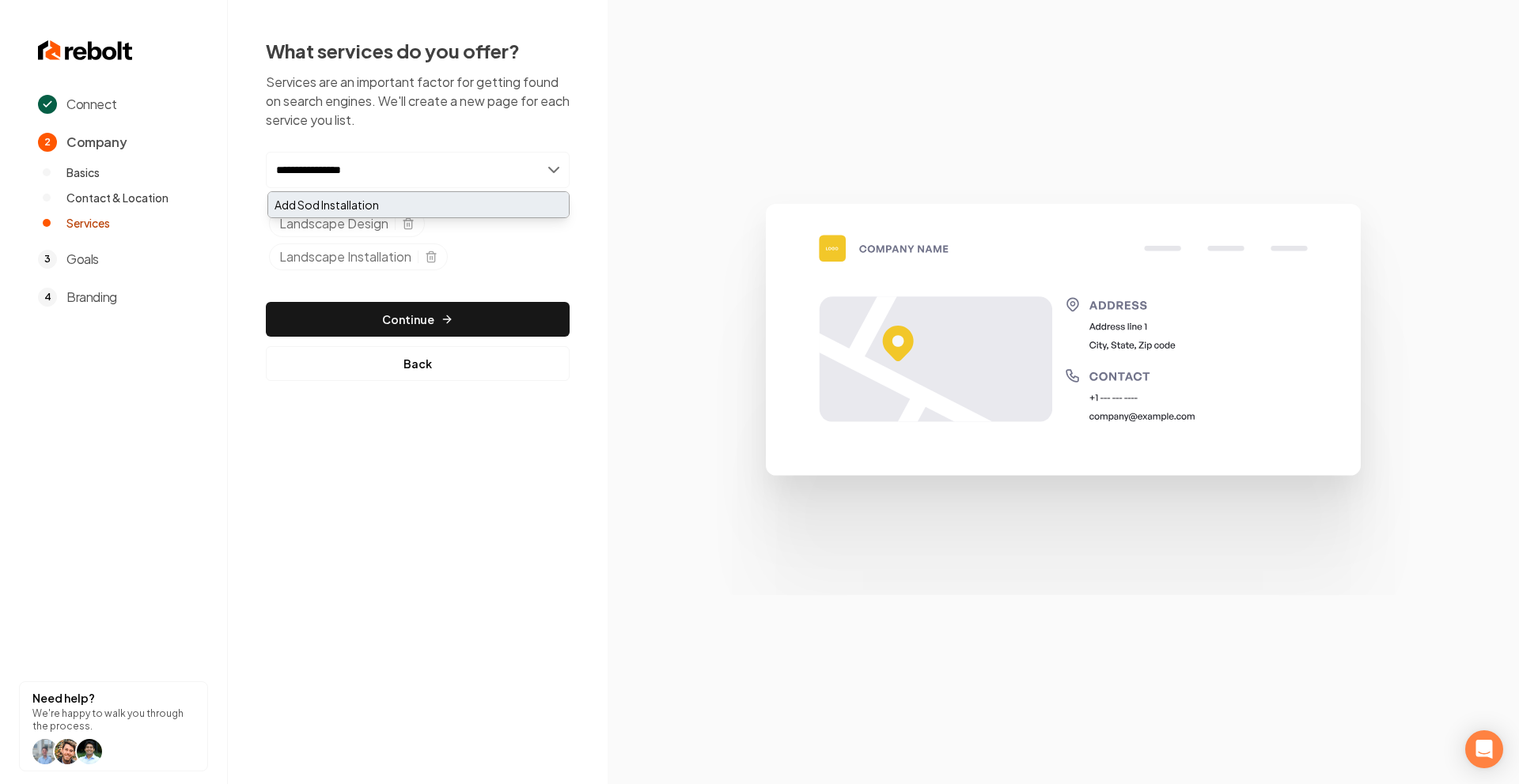
type input "**********"
click at [362, 206] on div "Add Sod Installation" at bounding box center [418, 204] width 300 height 25
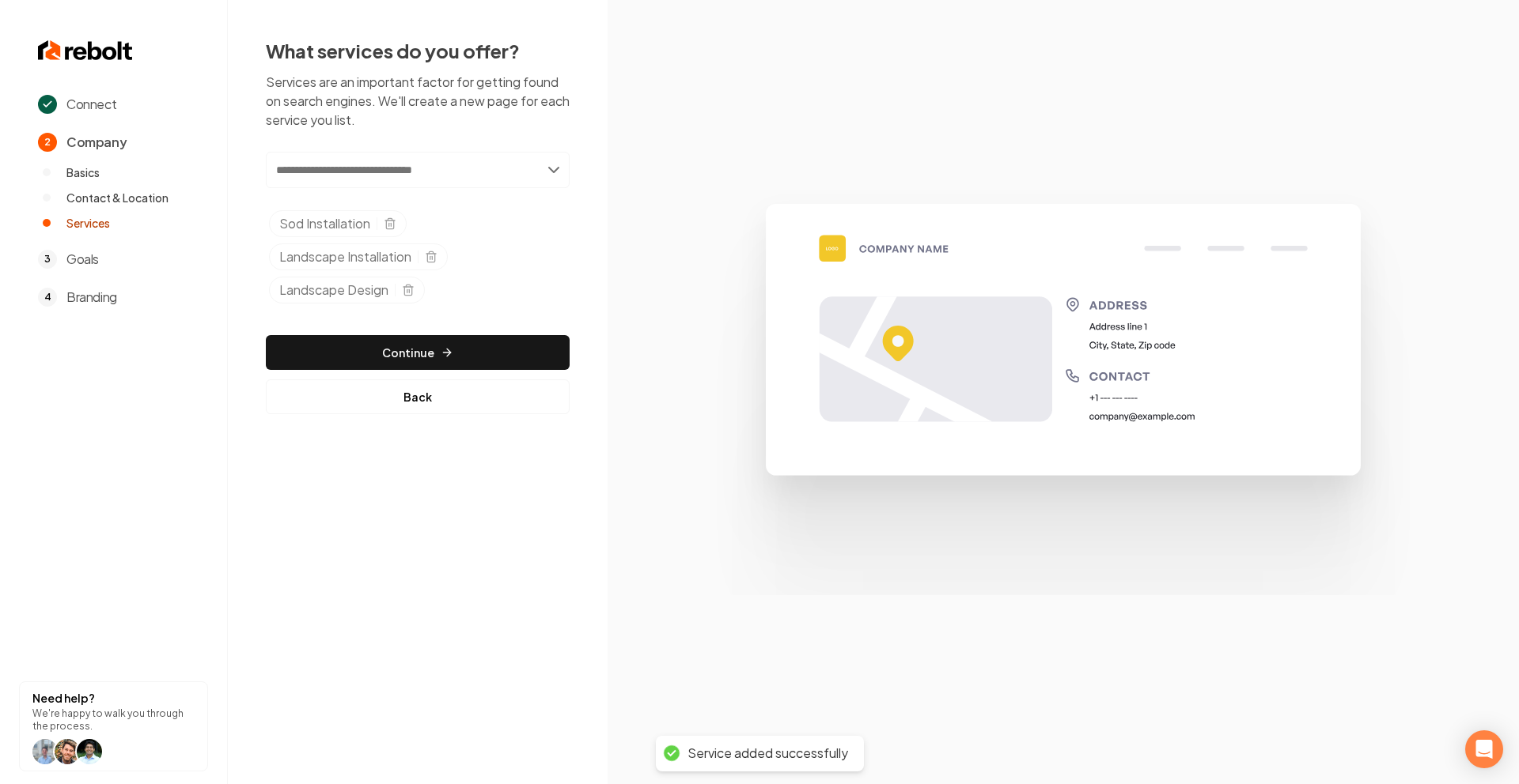
click at [418, 325] on div "Add new or select from suggestions Select a service Sod Installation Landscape …" at bounding box center [418, 283] width 304 height 263
click at [422, 342] on button "Continue" at bounding box center [418, 352] width 304 height 35
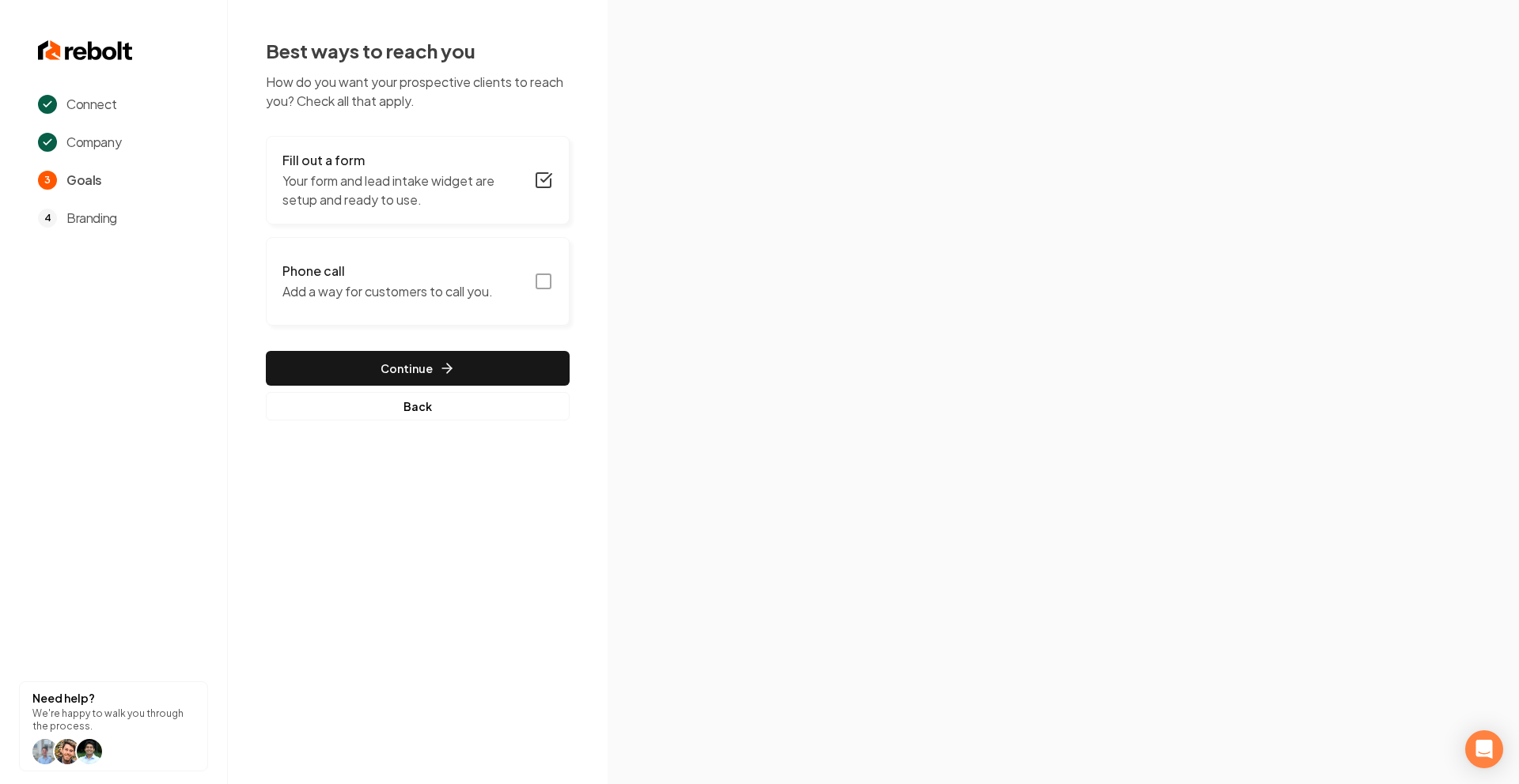
click at [547, 258] on button "Phone call Add a way for customers to call you." at bounding box center [418, 281] width 304 height 89
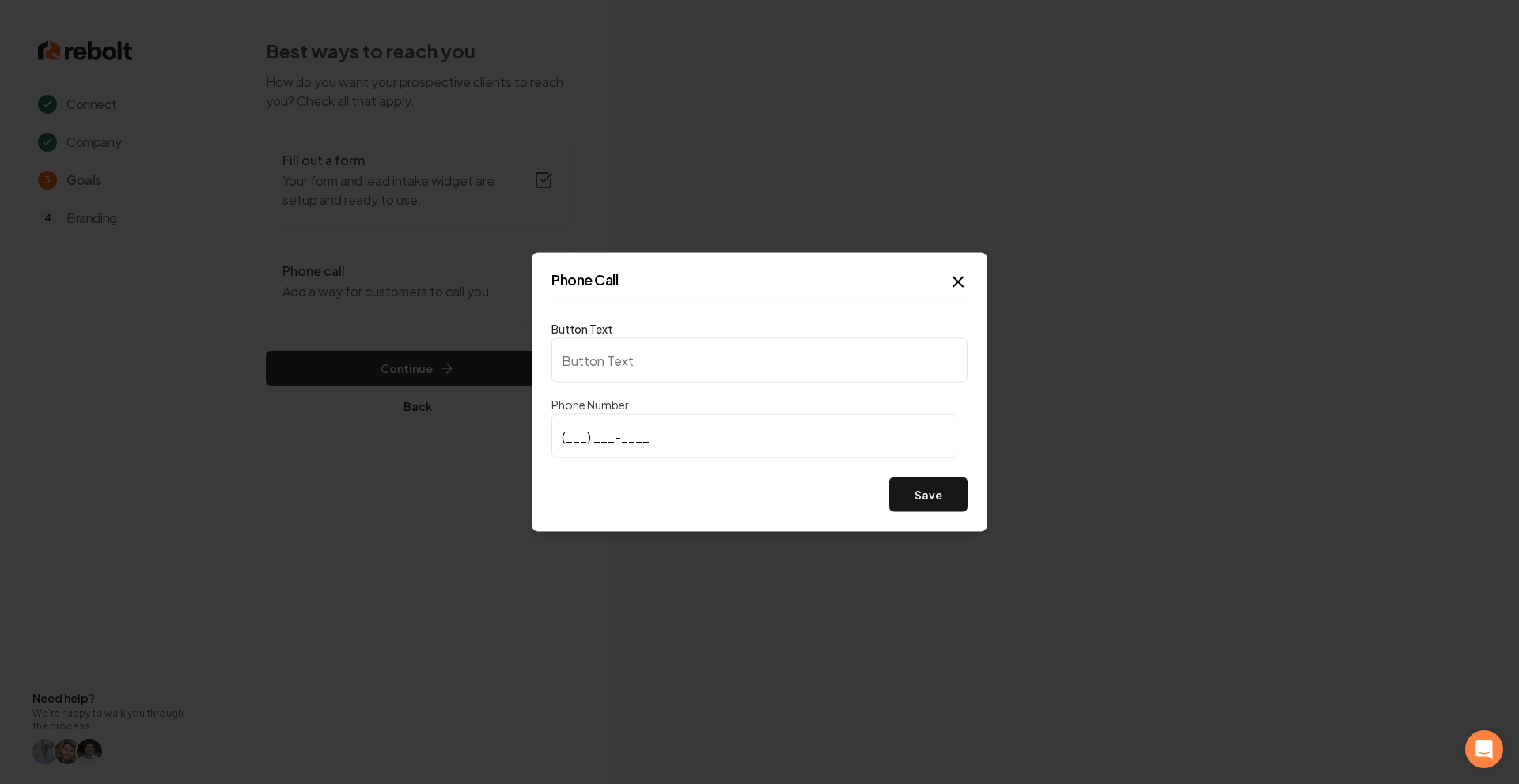
type input "Call us"
type input "(972) 623-8361"
click at [949, 505] on button "Save" at bounding box center [928, 495] width 78 height 35
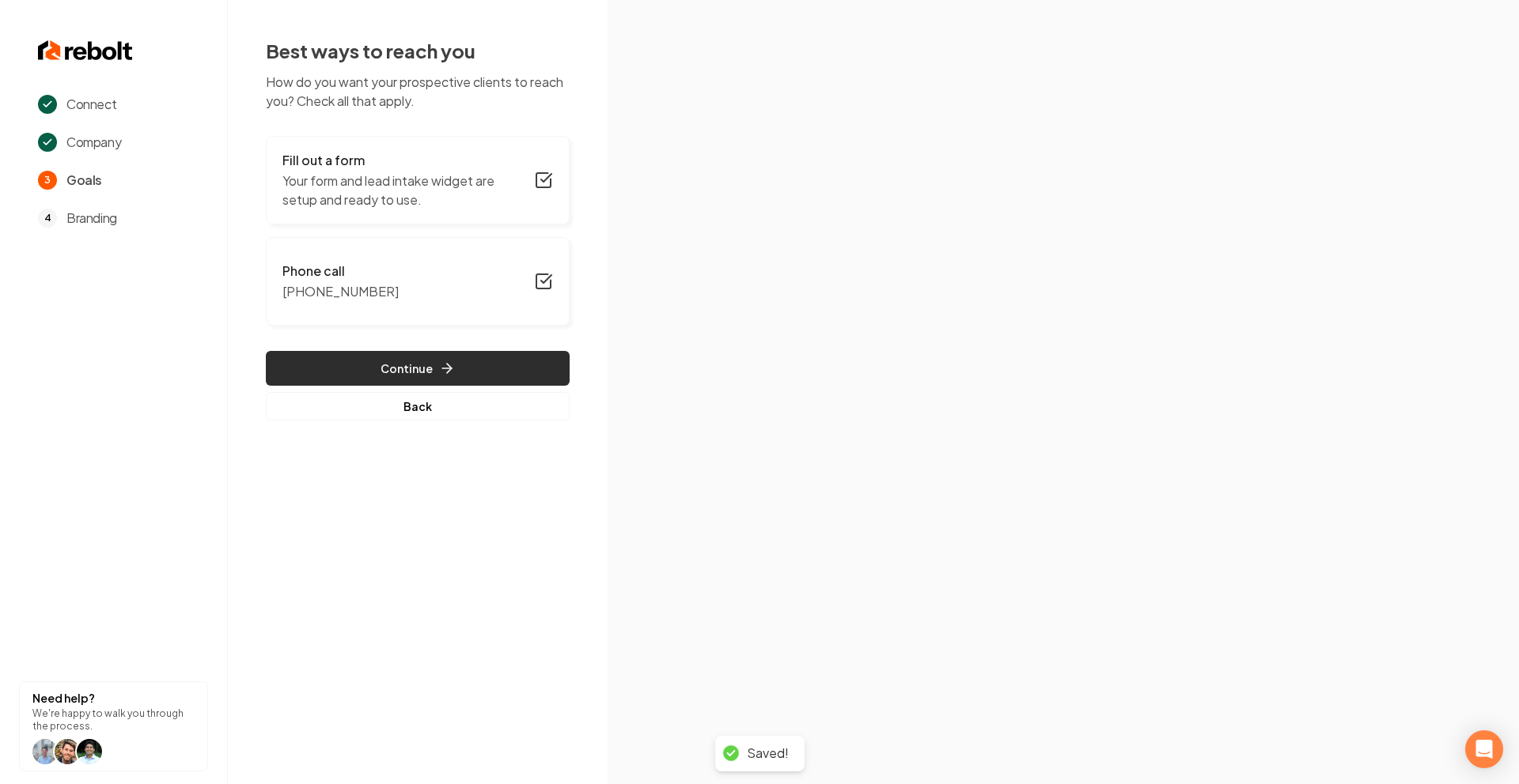
click at [462, 363] on button "Continue" at bounding box center [418, 368] width 304 height 35
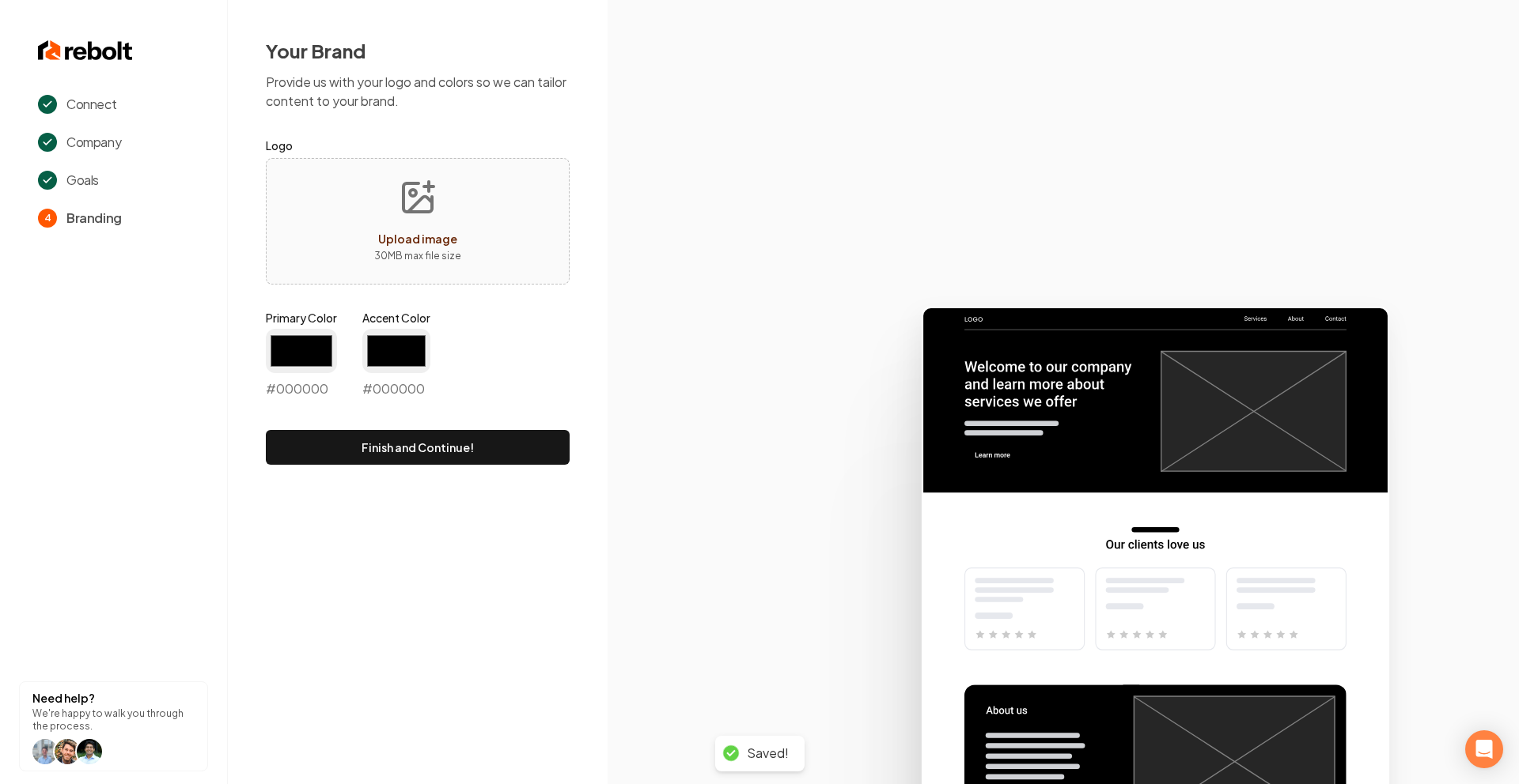
type input "#194d33"
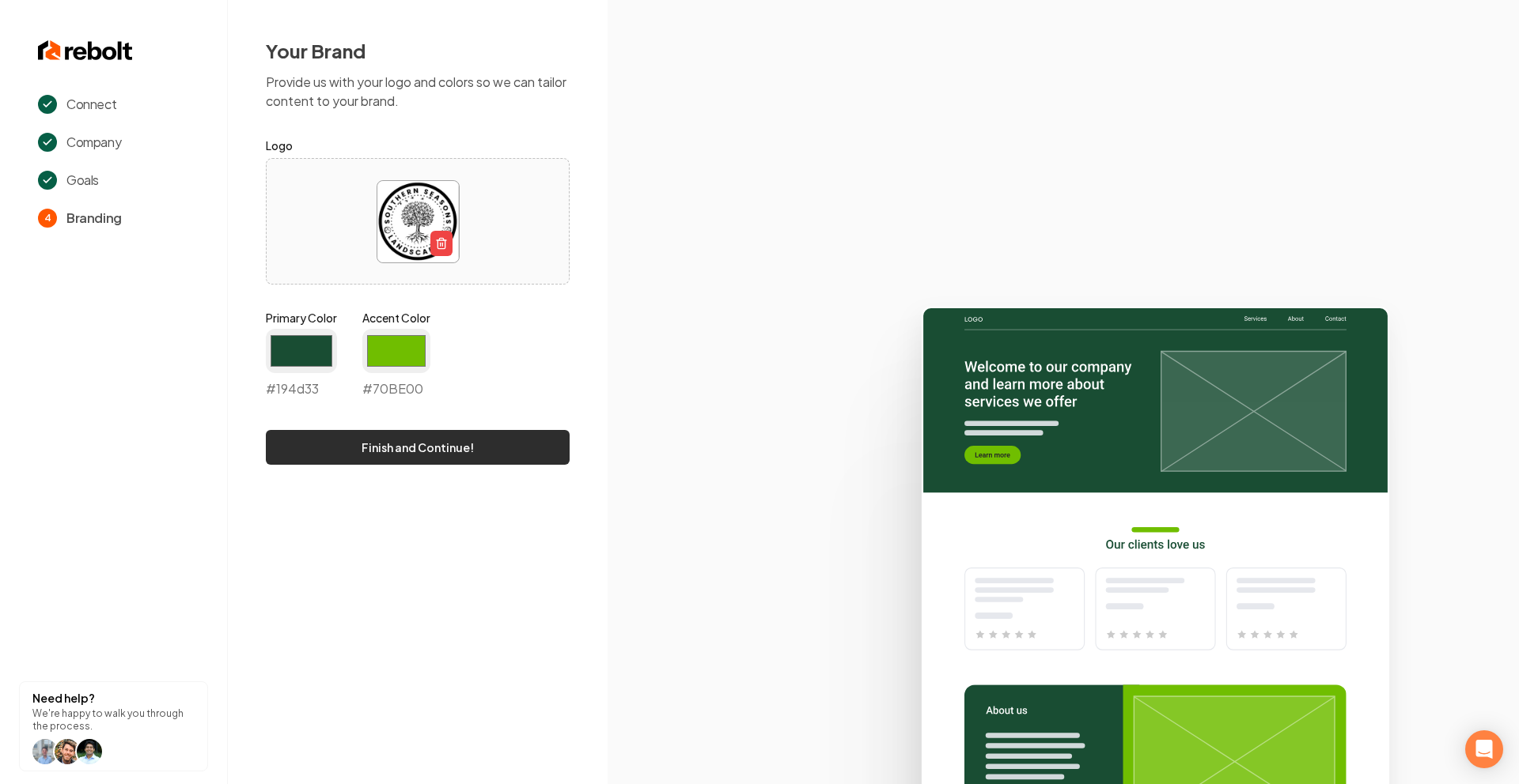
click at [352, 440] on button "Finish and Continue!" at bounding box center [418, 447] width 304 height 35
type input "#70be00"
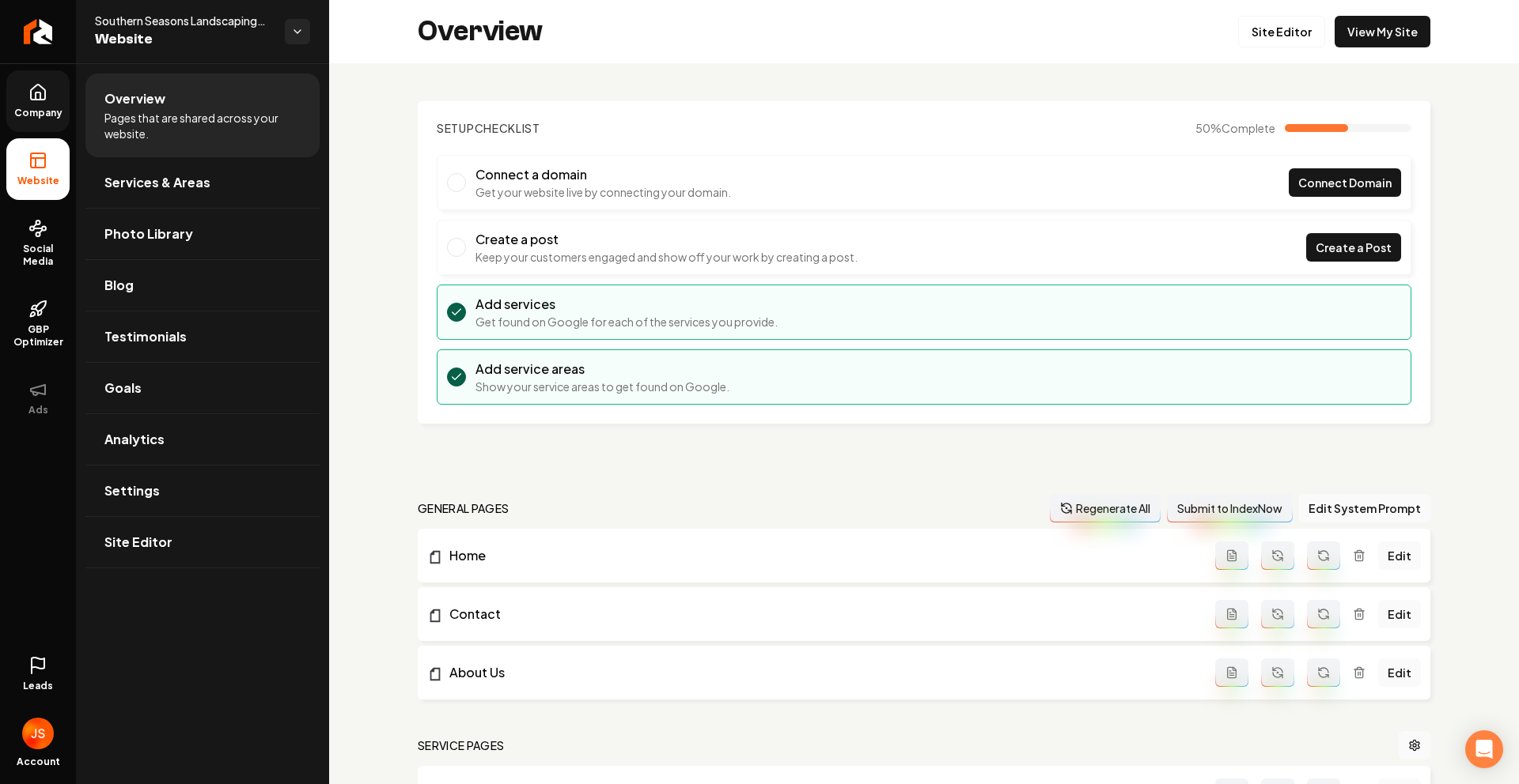
click at [44, 105] on link "Company" at bounding box center [37, 100] width 63 height 61
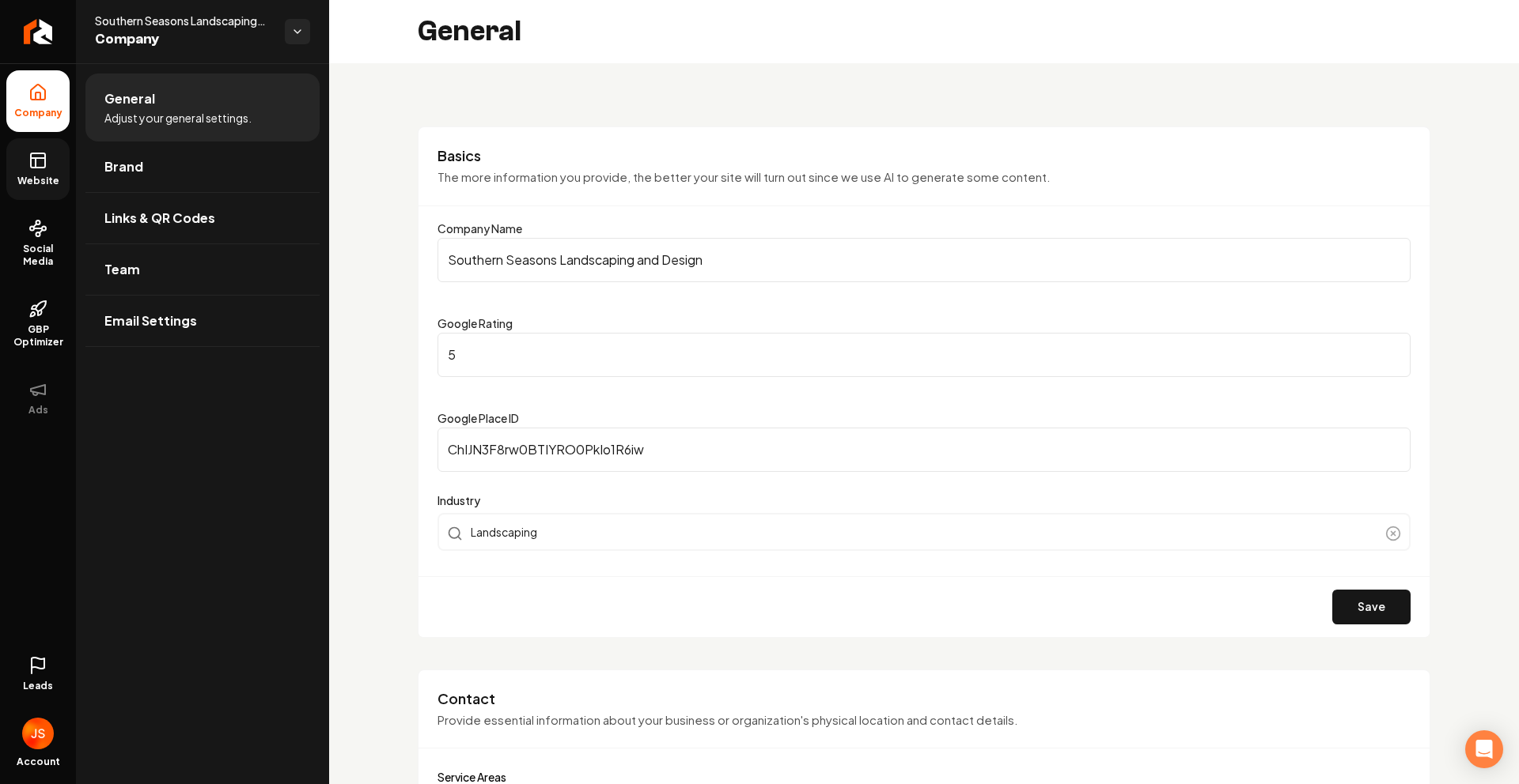
click at [31, 156] on icon at bounding box center [37, 160] width 19 height 19
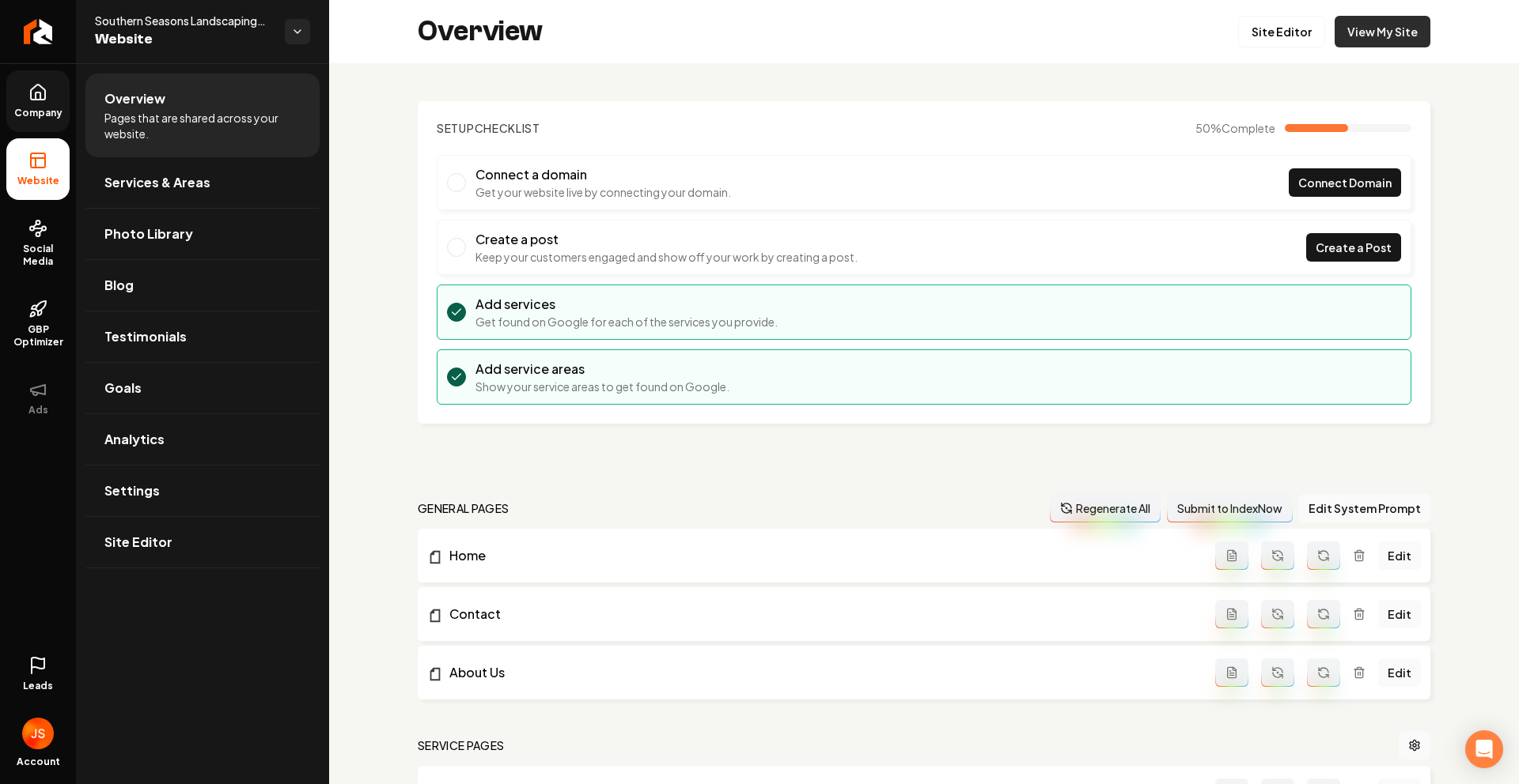
click at [1384, 26] on link "View My Site" at bounding box center [1382, 32] width 96 height 32
click at [1268, 26] on link "Site Editor" at bounding box center [1281, 32] width 87 height 32
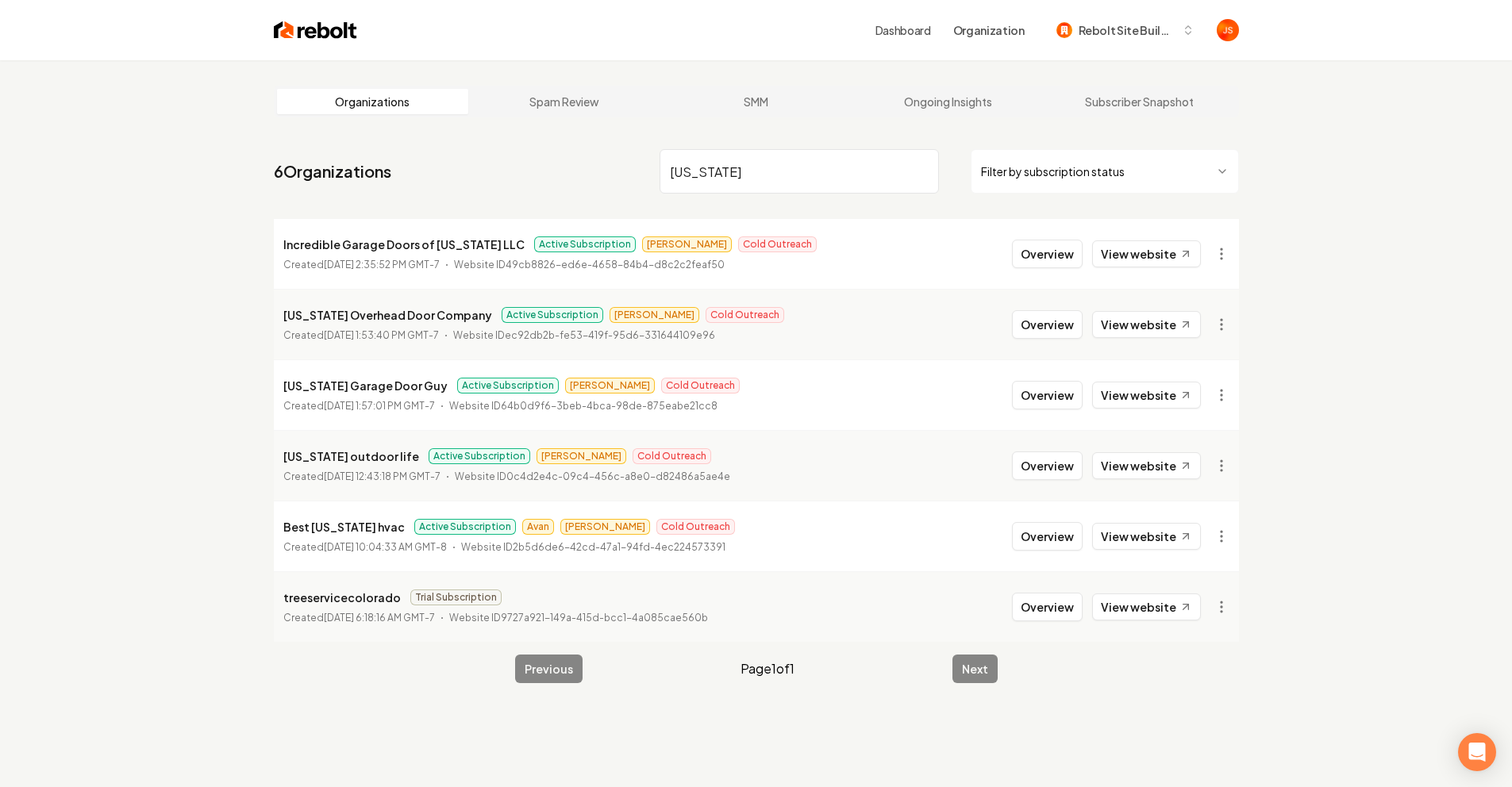
drag, startPoint x: 880, startPoint y: 164, endPoint x: 901, endPoint y: 166, distance: 21.1
click at [887, 163] on input "[US_STATE]" at bounding box center [799, 171] width 279 height 45
click at [911, 168] on input "[US_STATE]" at bounding box center [799, 171] width 279 height 45
click at [916, 170] on input "search" at bounding box center [799, 171] width 279 height 45
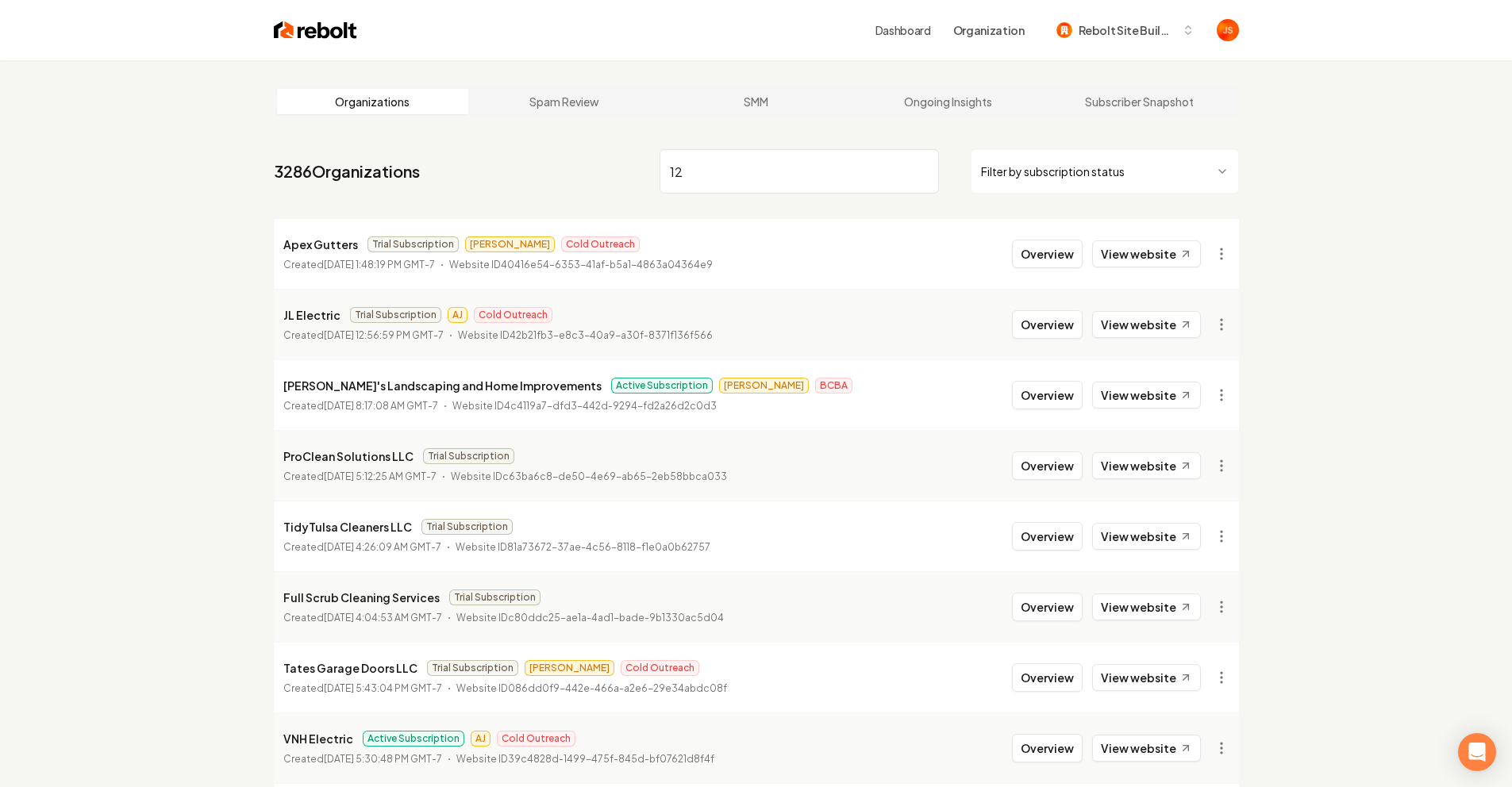
type input "1"
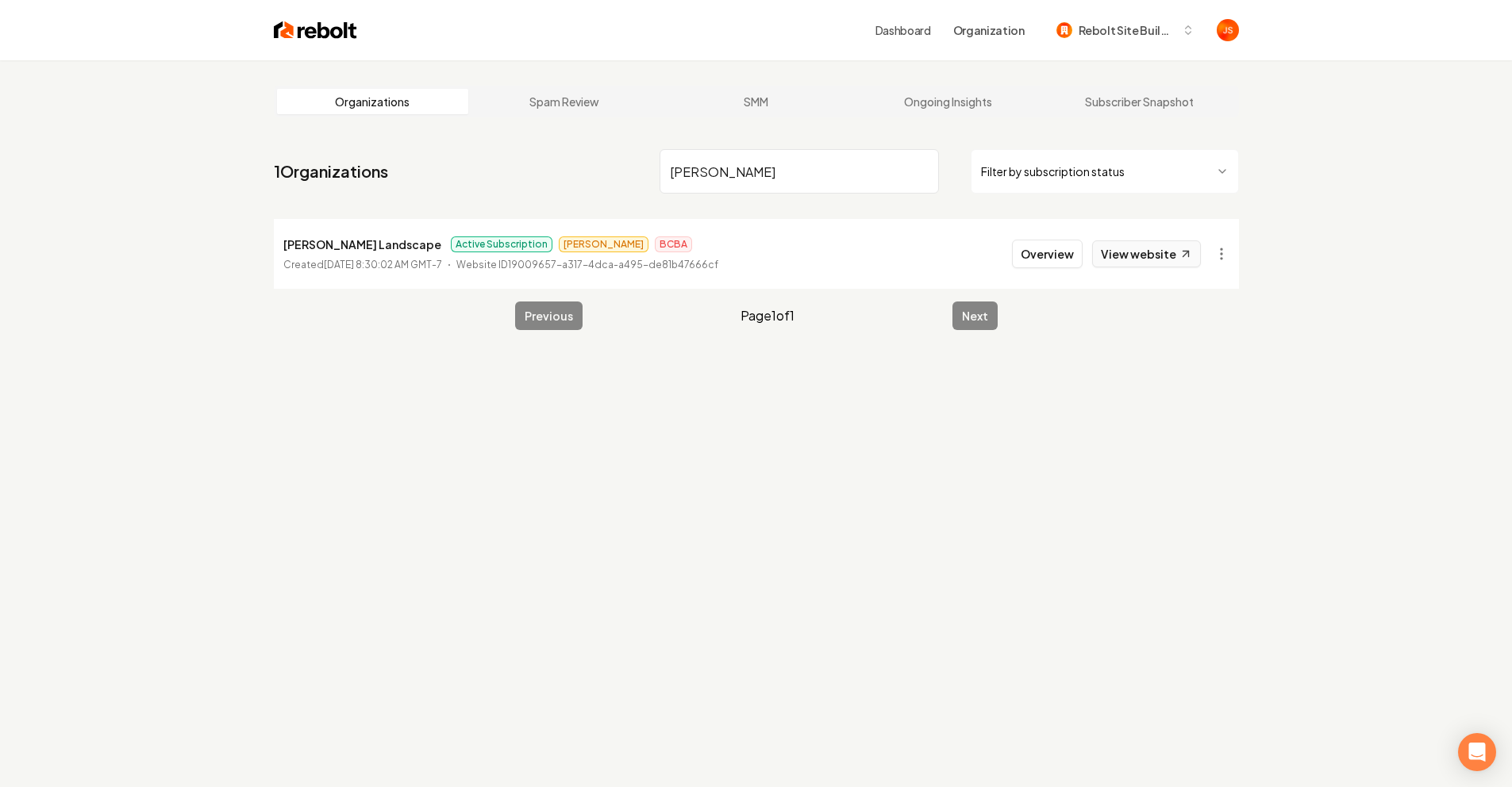
type input "[PERSON_NAME]"
click at [1146, 265] on link "View website" at bounding box center [1146, 254] width 109 height 27
click at [931, 149] on nav "1 Organizations [PERSON_NAME] Filter by subscription status" at bounding box center [756, 177] width 966 height 70
click at [911, 163] on input "[PERSON_NAME]" at bounding box center [799, 171] width 279 height 45
click at [915, 168] on input "search" at bounding box center [799, 171] width 279 height 45
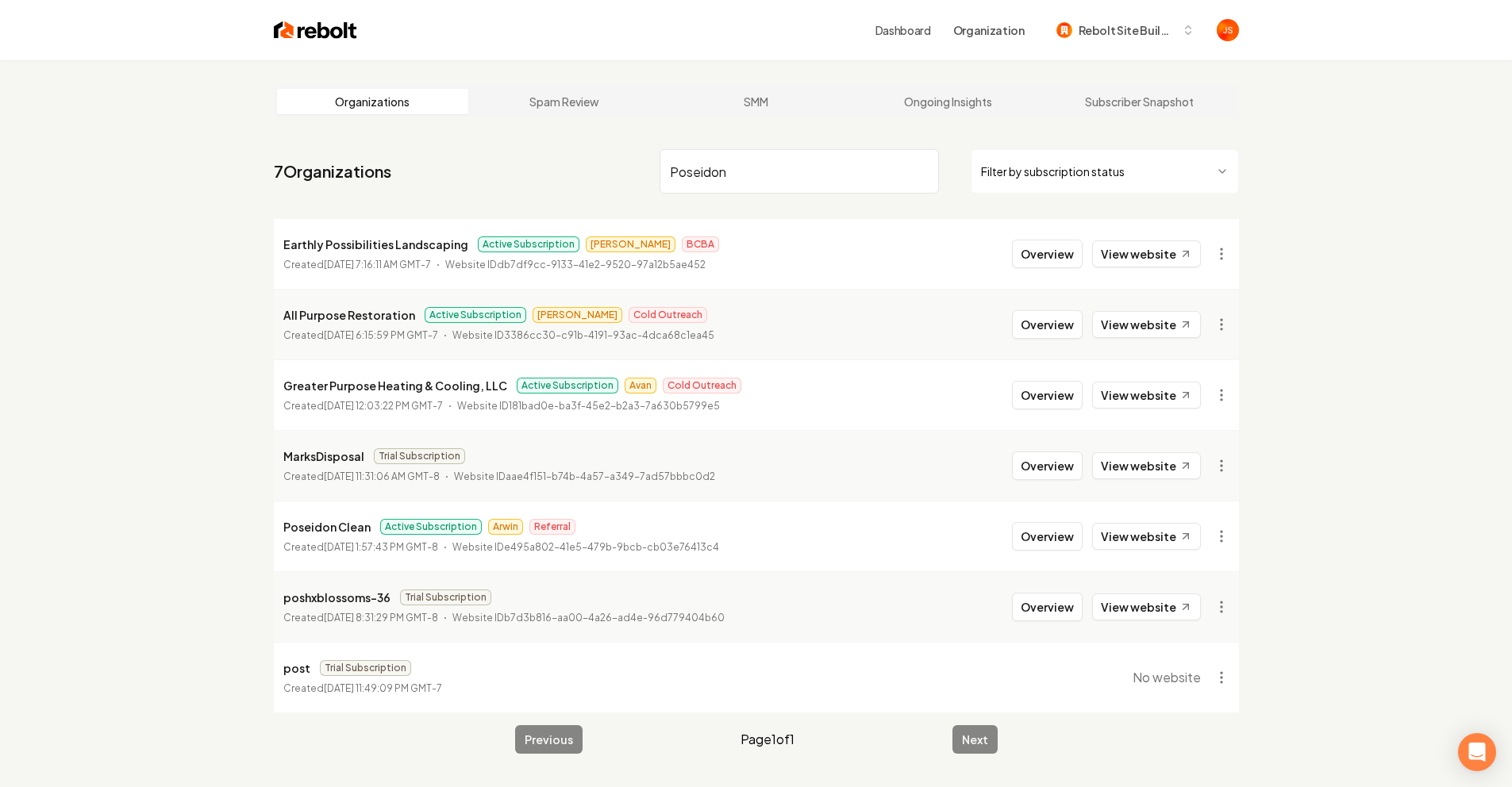
type input "Poseidon"
